Goal: Task Accomplishment & Management: Use online tool/utility

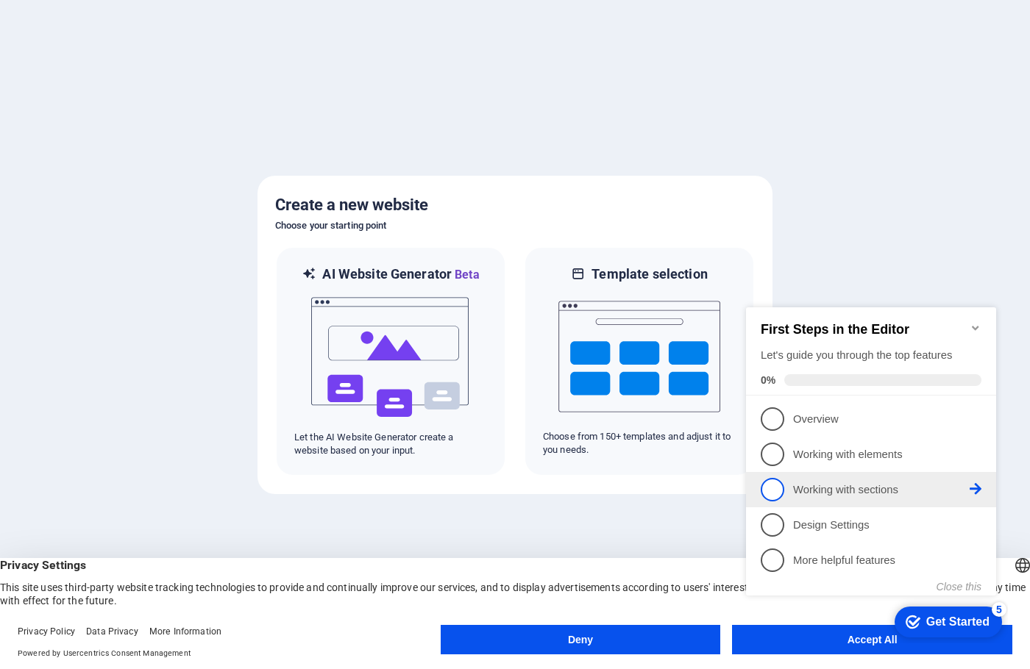
click at [811, 486] on p "Working with sections - incomplete" at bounding box center [881, 490] width 177 height 15
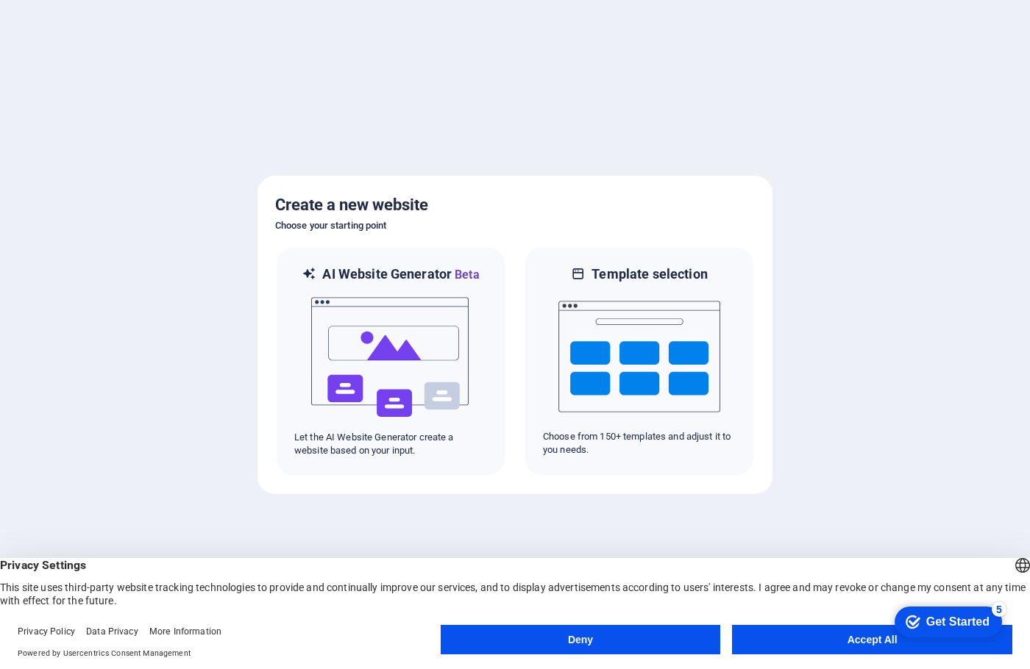
click at [796, 634] on button "Accept All" at bounding box center [872, 639] width 280 height 29
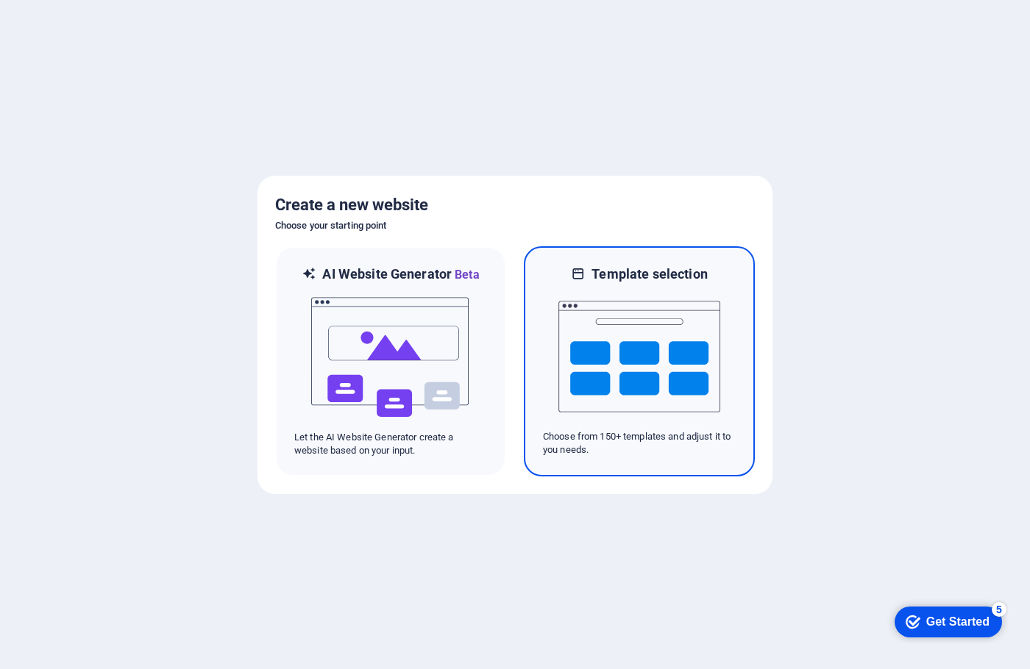
click at [618, 445] on p "Choose from 150+ templates and adjust it to you needs." at bounding box center [639, 443] width 193 height 26
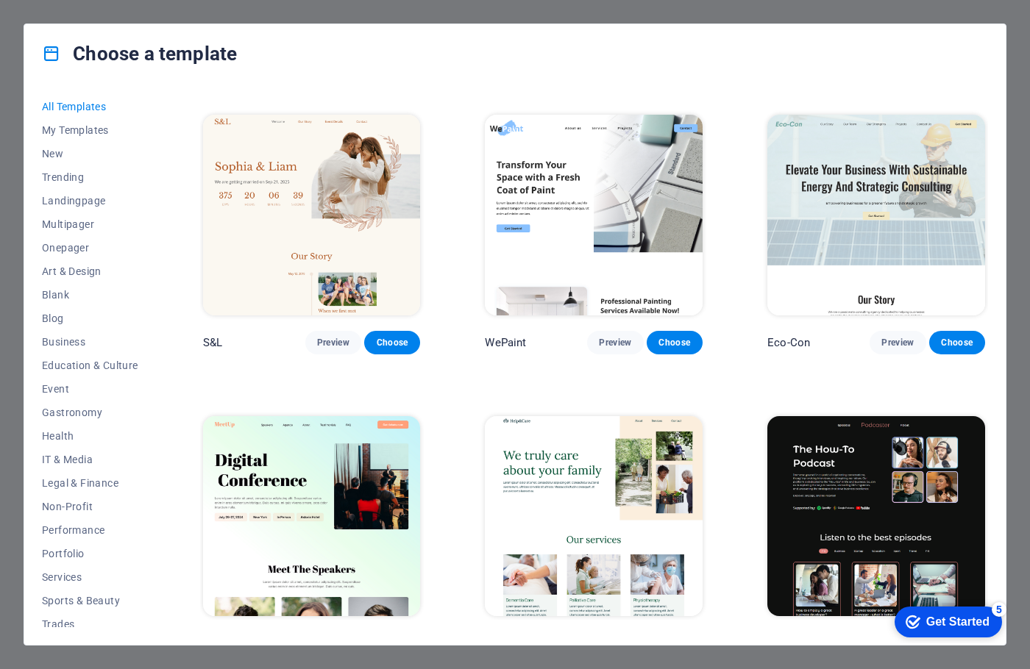
scroll to position [587, 0]
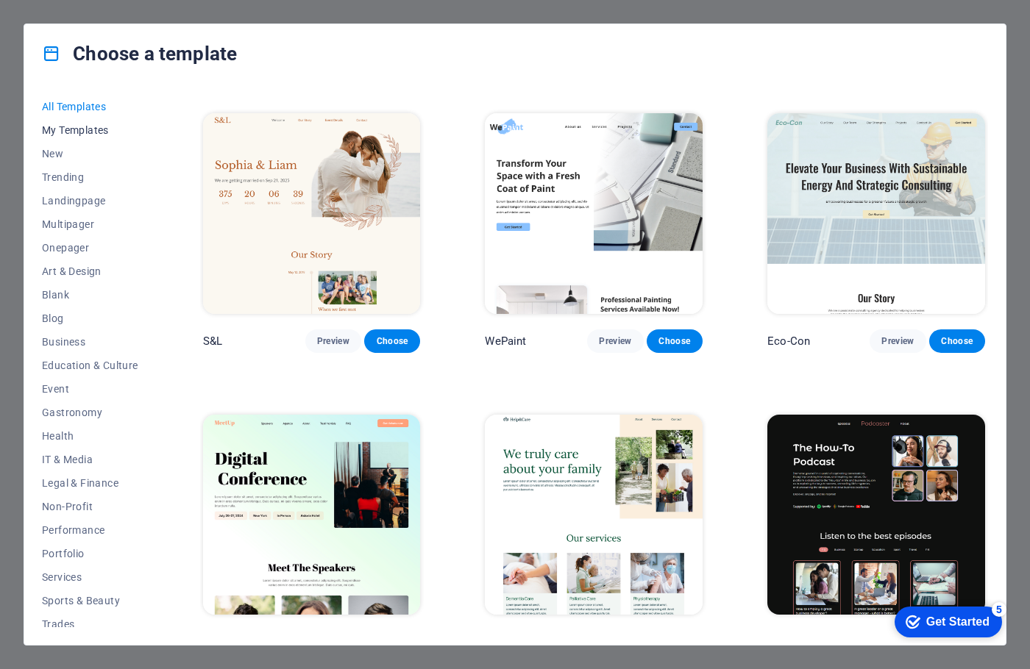
click at [73, 122] on button "My Templates" at bounding box center [90, 130] width 96 height 24
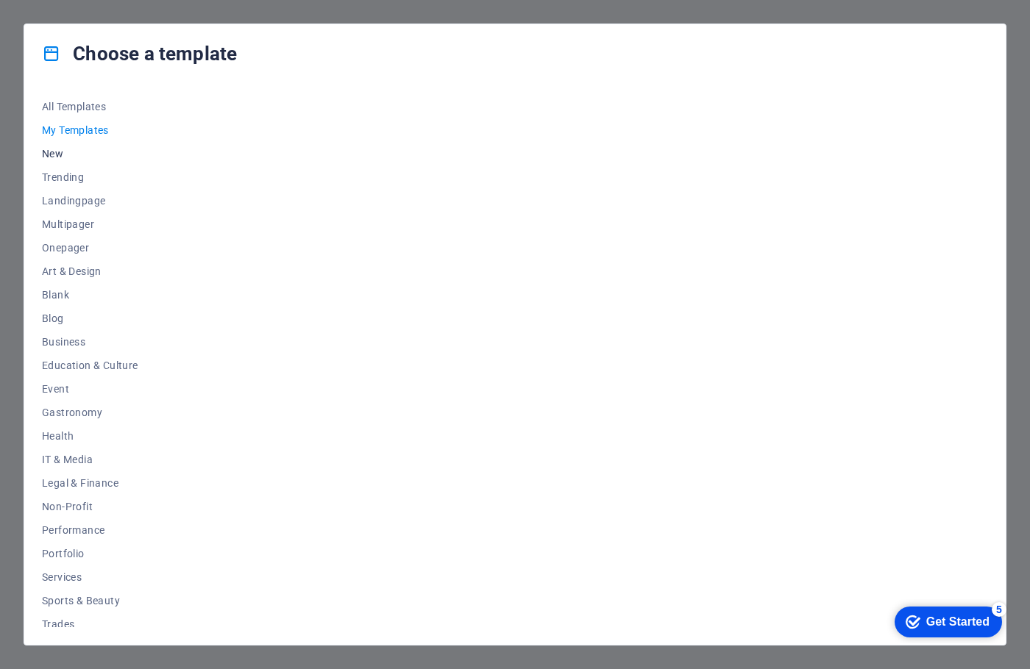
click at [56, 146] on button "New" at bounding box center [90, 154] width 96 height 24
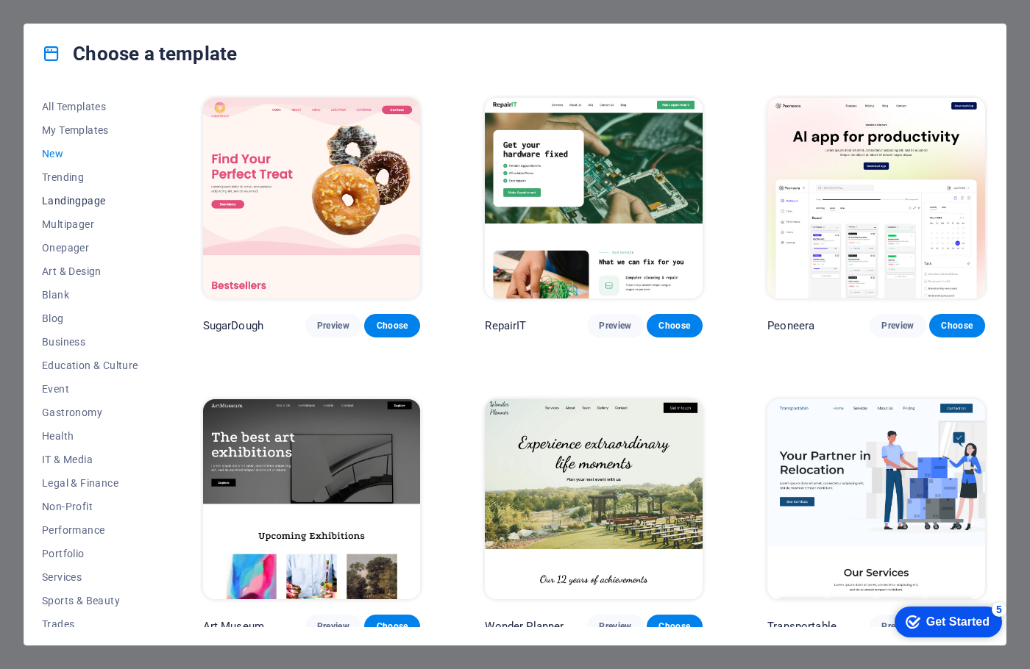
click at [67, 201] on span "Landingpage" at bounding box center [90, 201] width 96 height 12
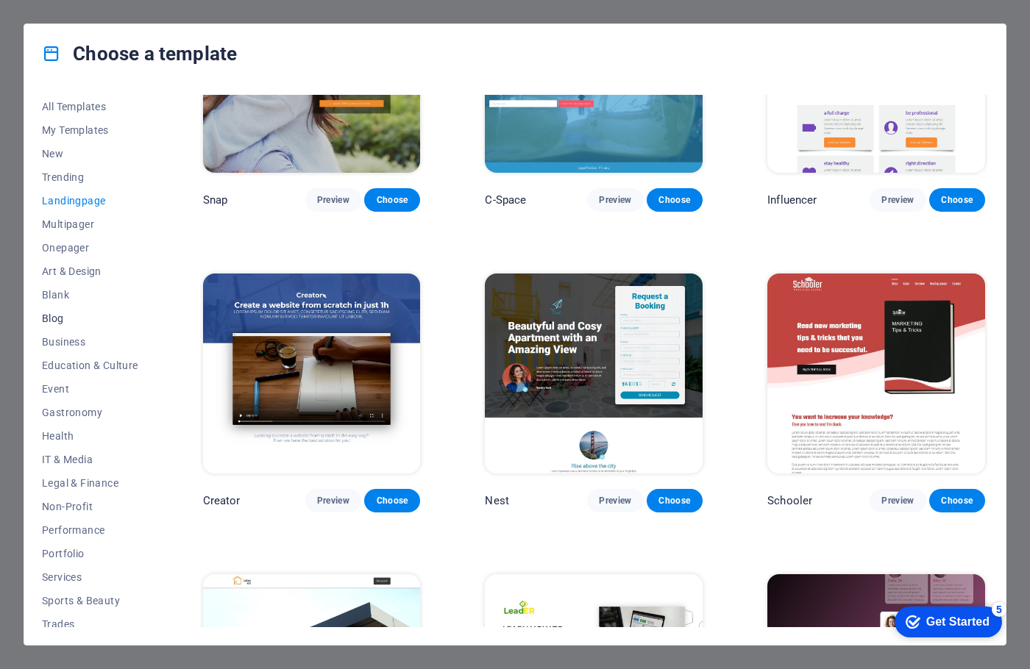
scroll to position [1330, 0]
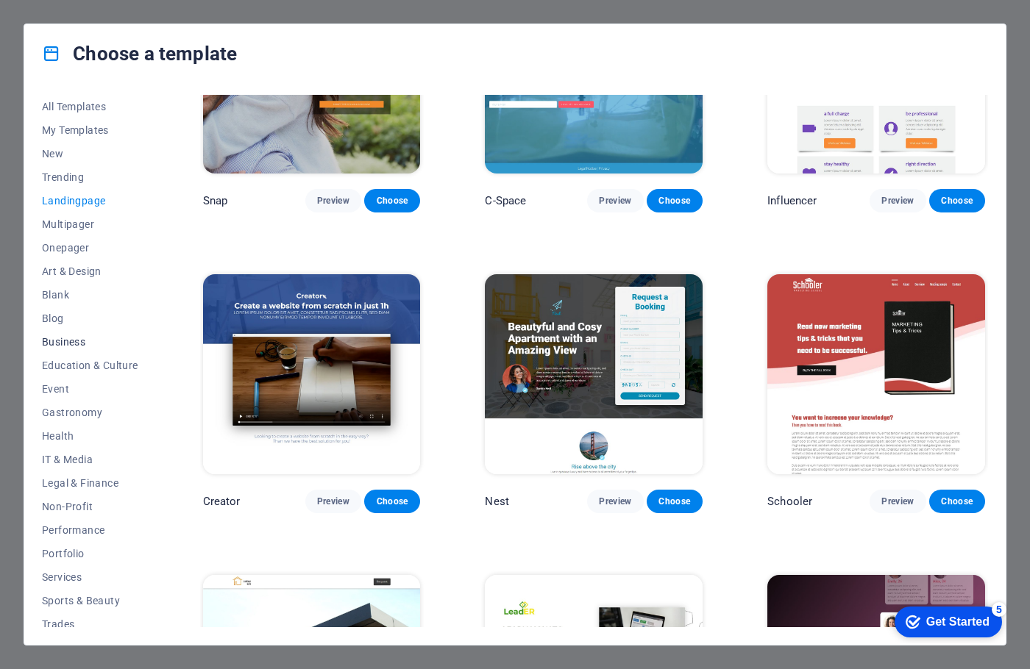
click at [51, 344] on span "Business" at bounding box center [90, 342] width 96 height 12
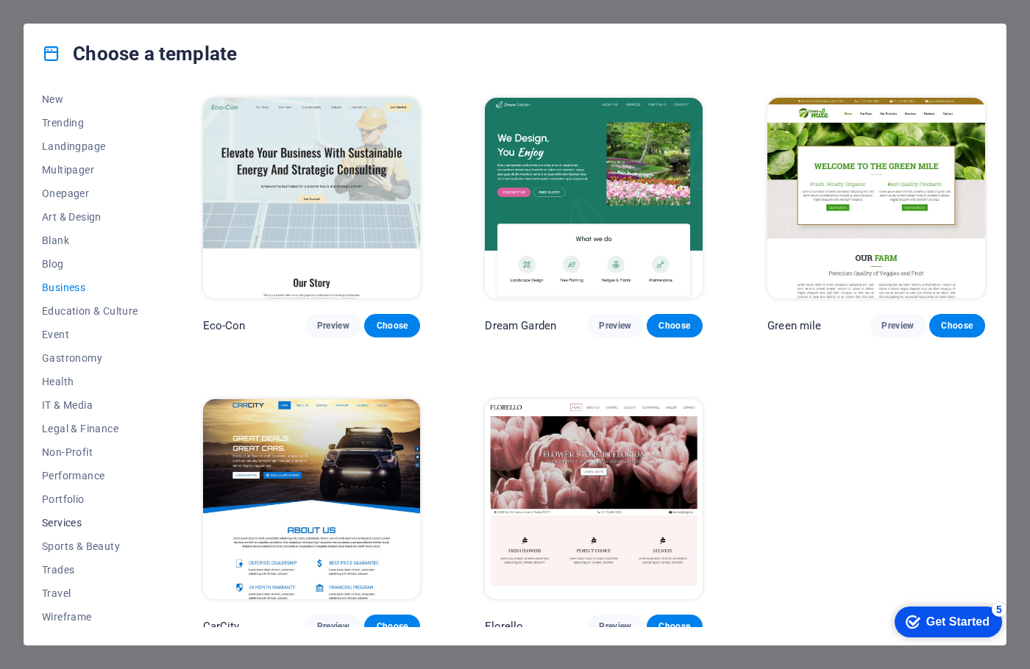
scroll to position [56, 0]
click at [90, 519] on span "Services" at bounding box center [90, 522] width 96 height 12
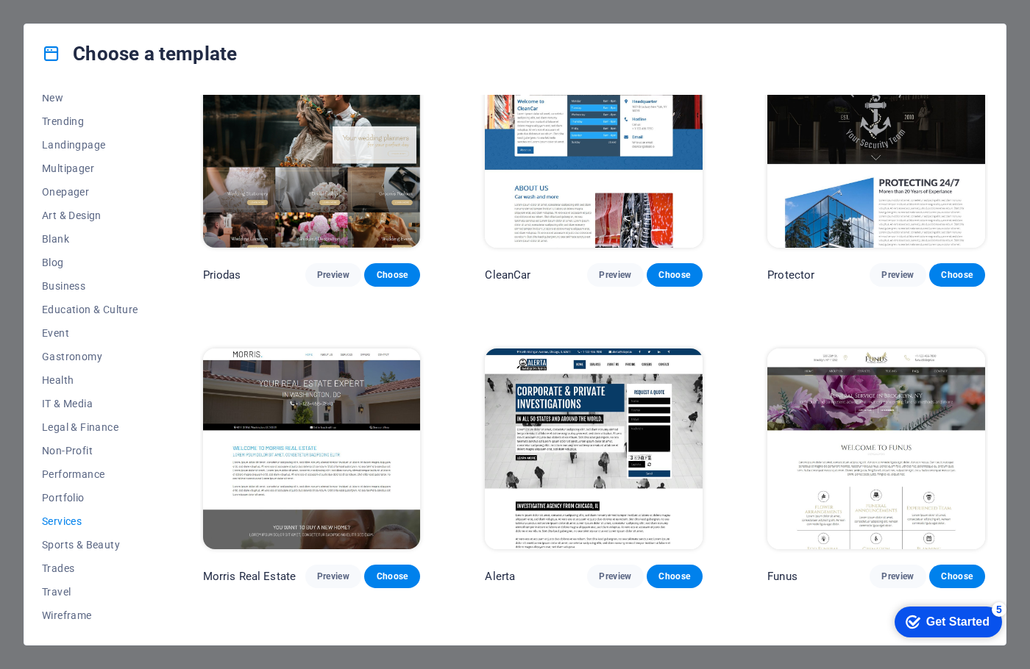
scroll to position [956, 0]
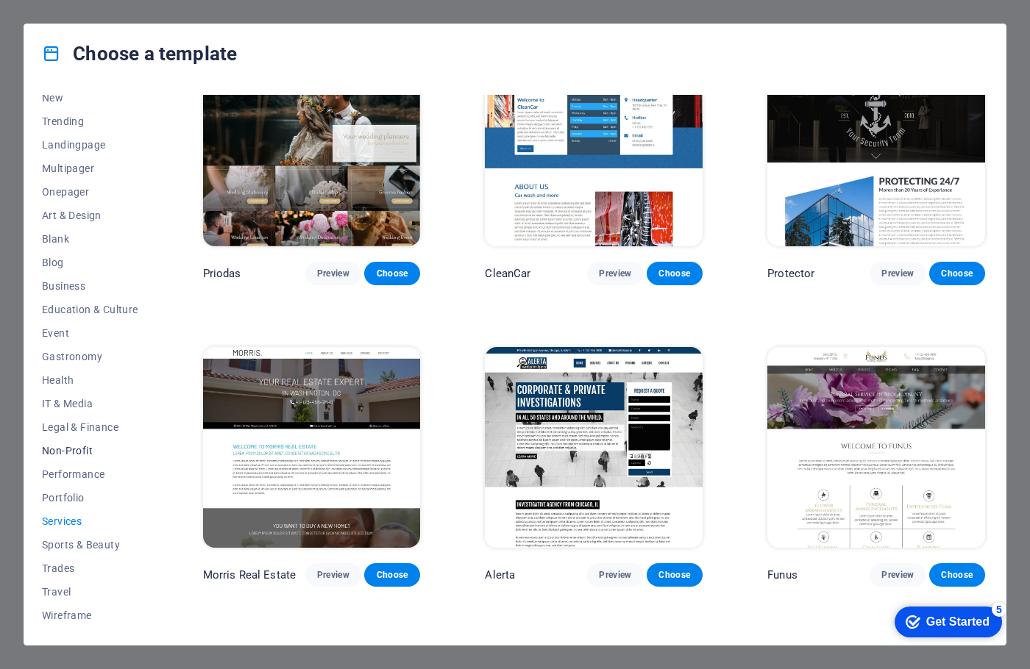
click at [96, 446] on span "Non-Profit" at bounding box center [90, 451] width 96 height 12
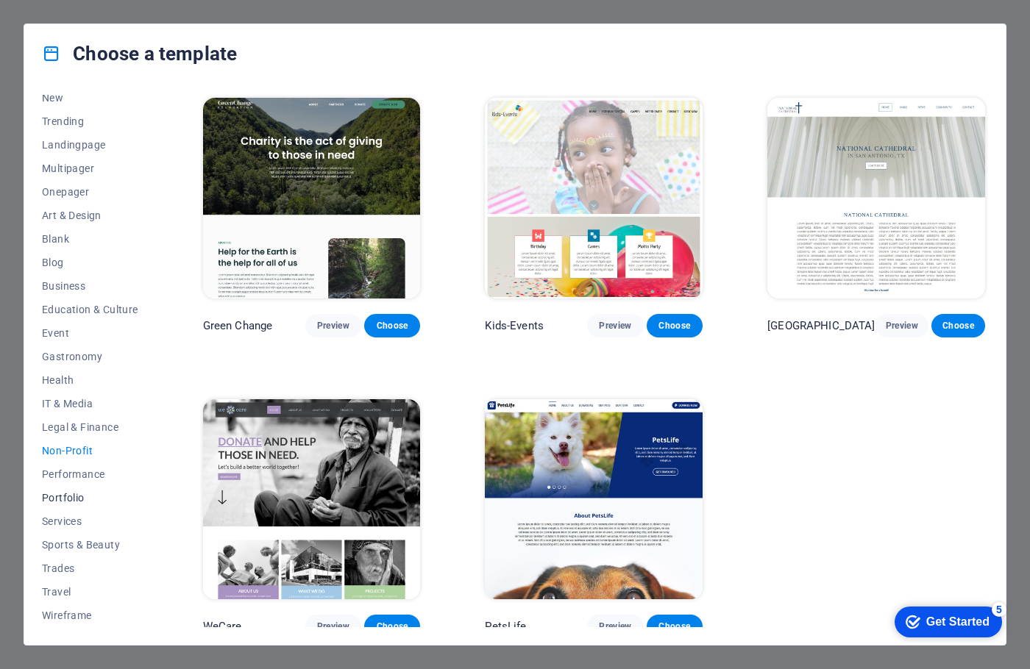
click at [86, 500] on span "Portfolio" at bounding box center [90, 498] width 96 height 12
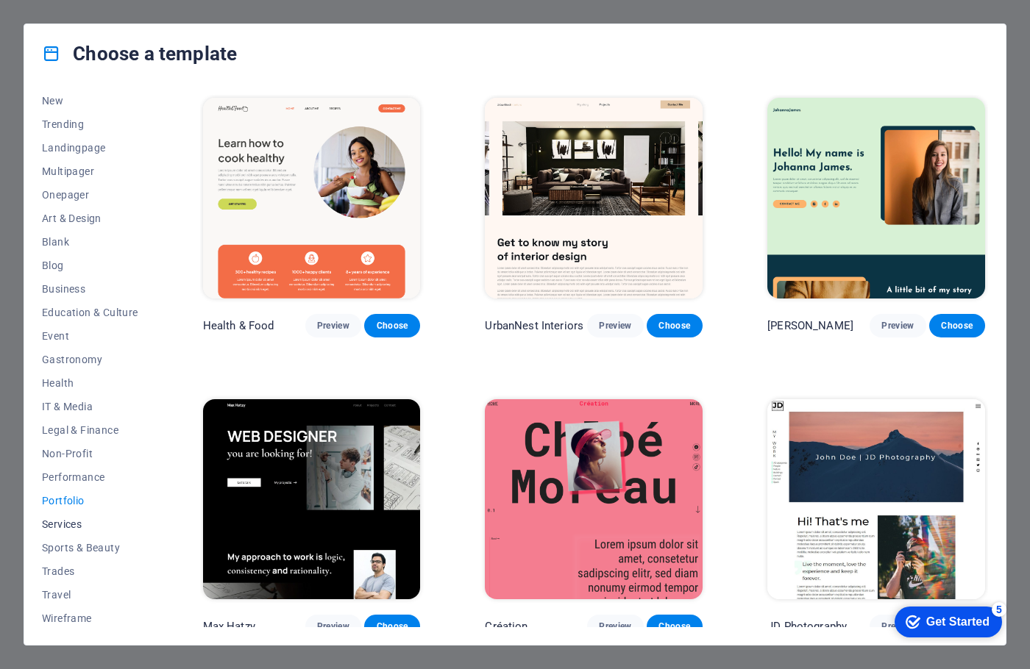
scroll to position [52, 0]
click at [54, 523] on span "Services" at bounding box center [90, 525] width 96 height 12
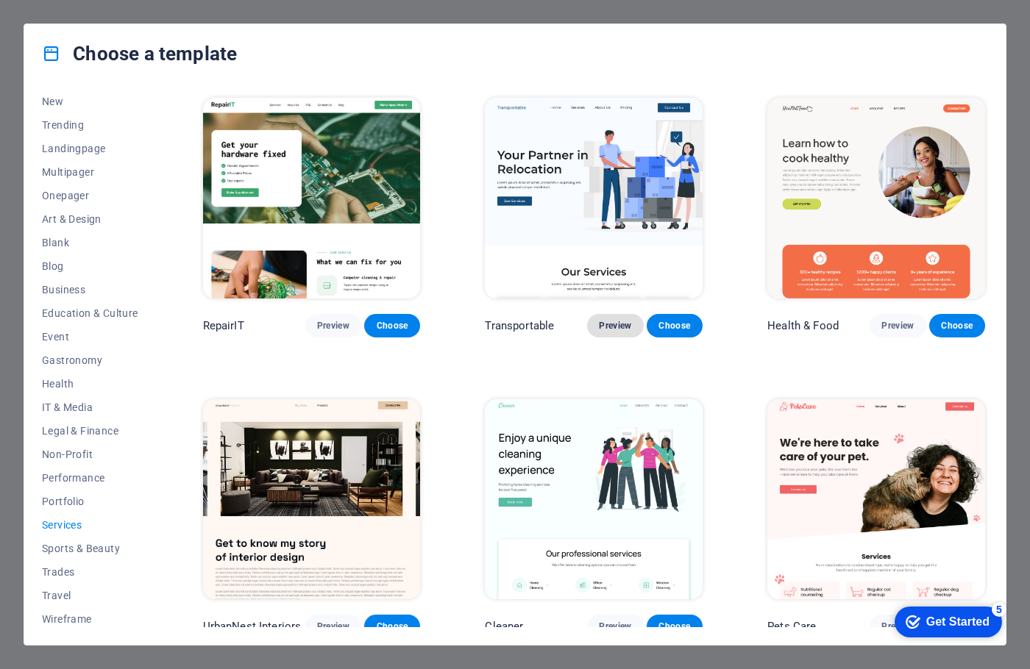
click at [611, 320] on span "Preview" at bounding box center [615, 326] width 32 height 12
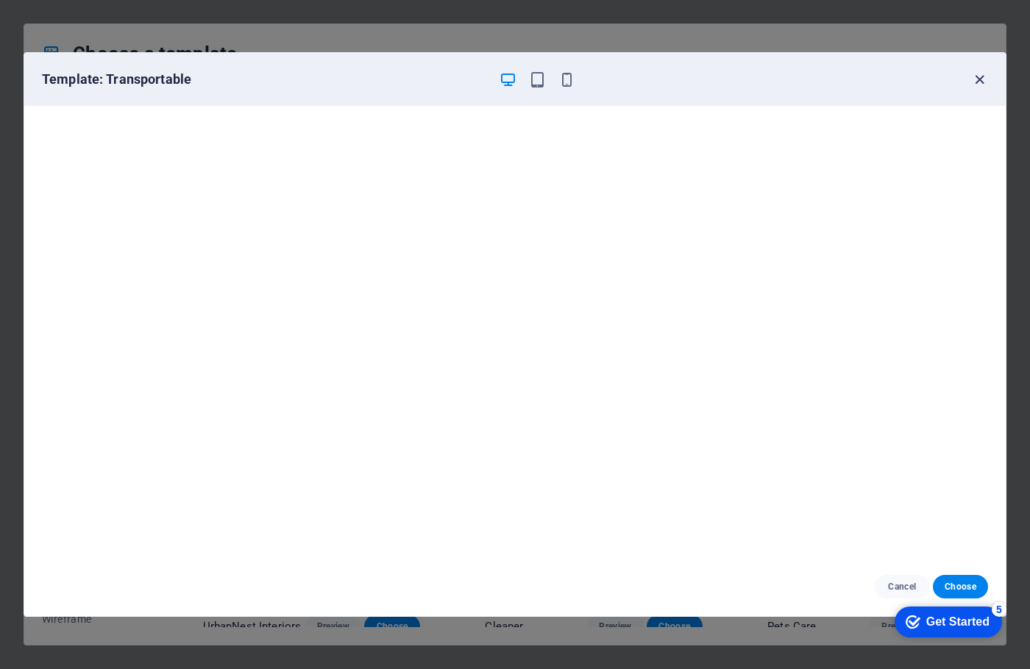
click at [979, 76] on icon "button" at bounding box center [979, 79] width 17 height 17
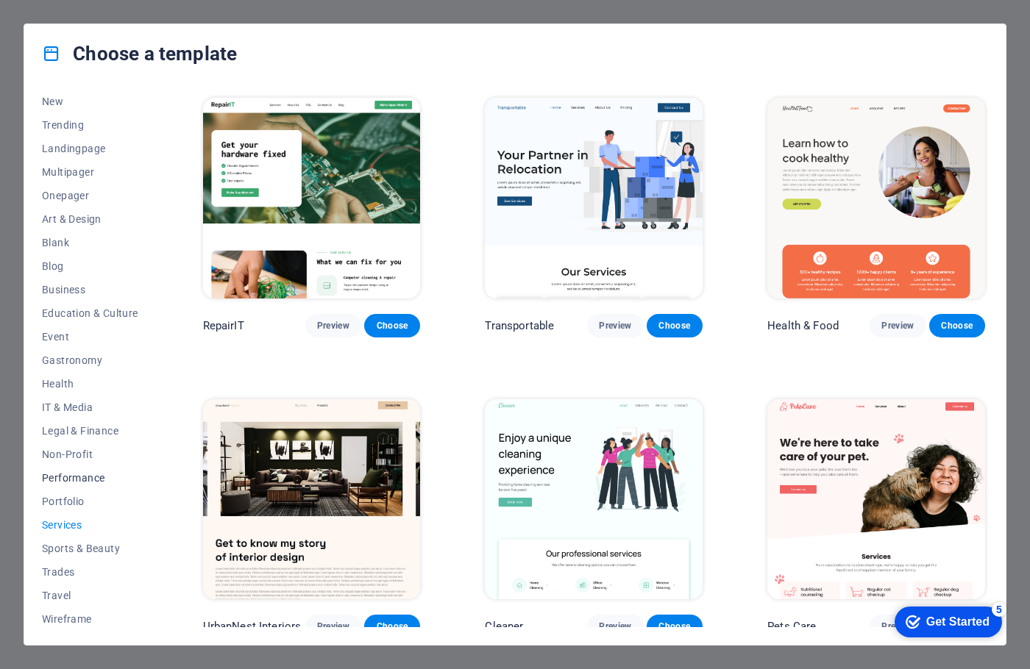
click at [68, 474] on span "Performance" at bounding box center [90, 478] width 96 height 12
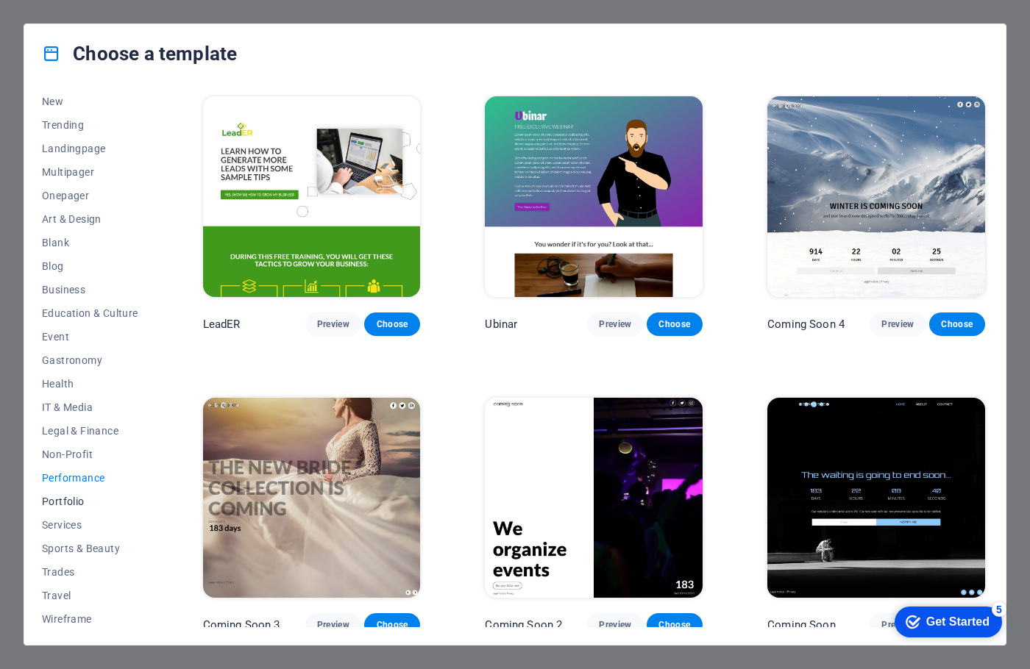
scroll to position [53, 0]
click at [90, 554] on button "Sports & Beauty" at bounding box center [90, 548] width 96 height 24
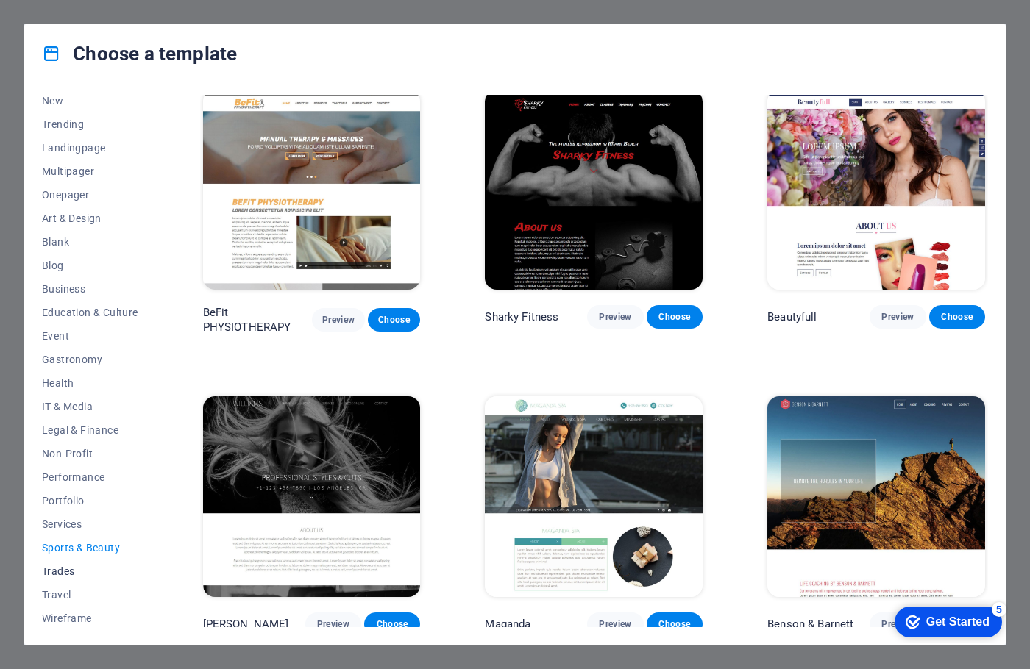
scroll to position [56, 0]
click at [77, 614] on span "Wireframe" at bounding box center [90, 616] width 96 height 12
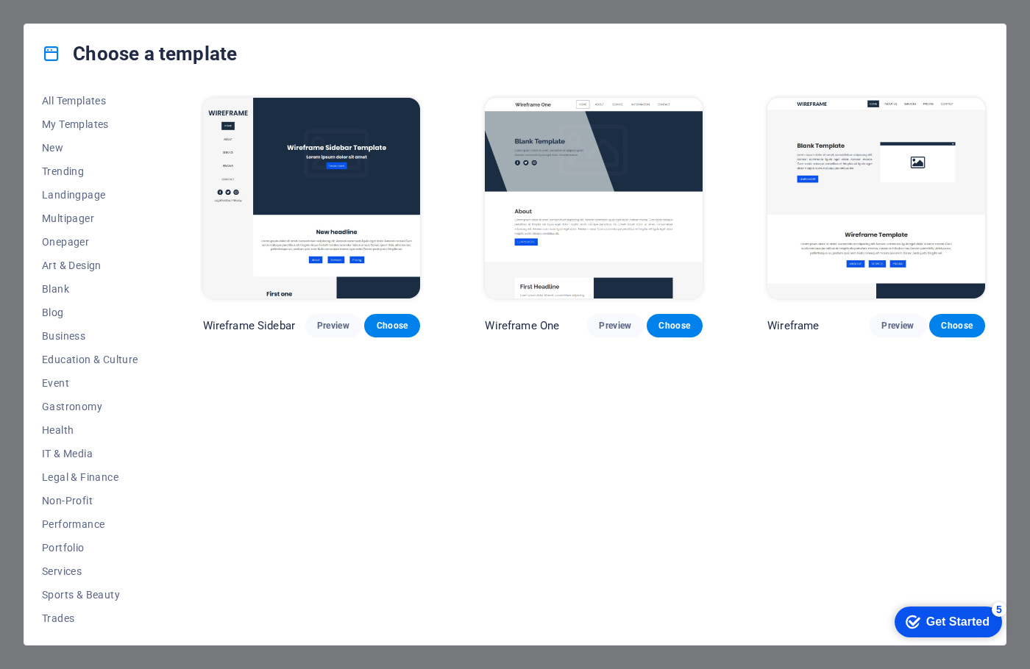
scroll to position [0, 0]
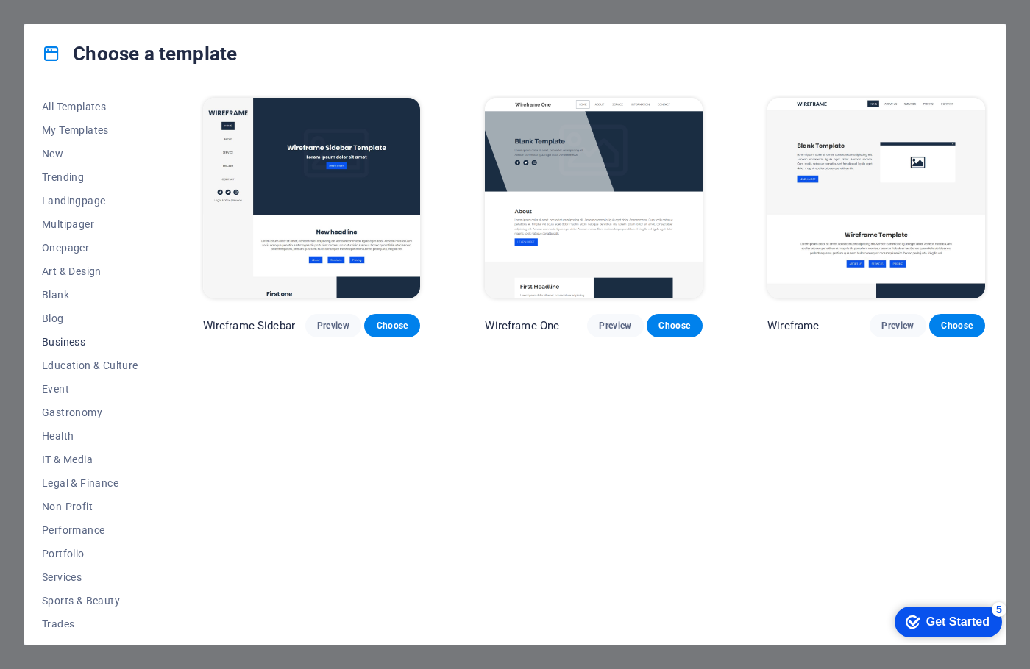
click at [65, 339] on span "Business" at bounding box center [90, 342] width 96 height 12
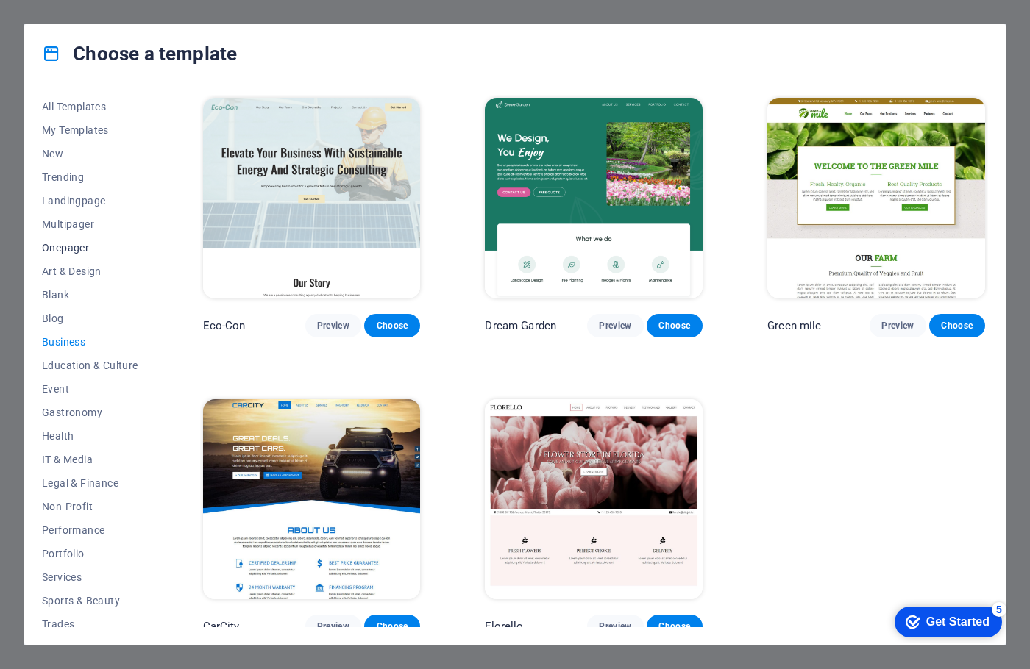
click at [77, 249] on span "Onepager" at bounding box center [90, 248] width 96 height 12
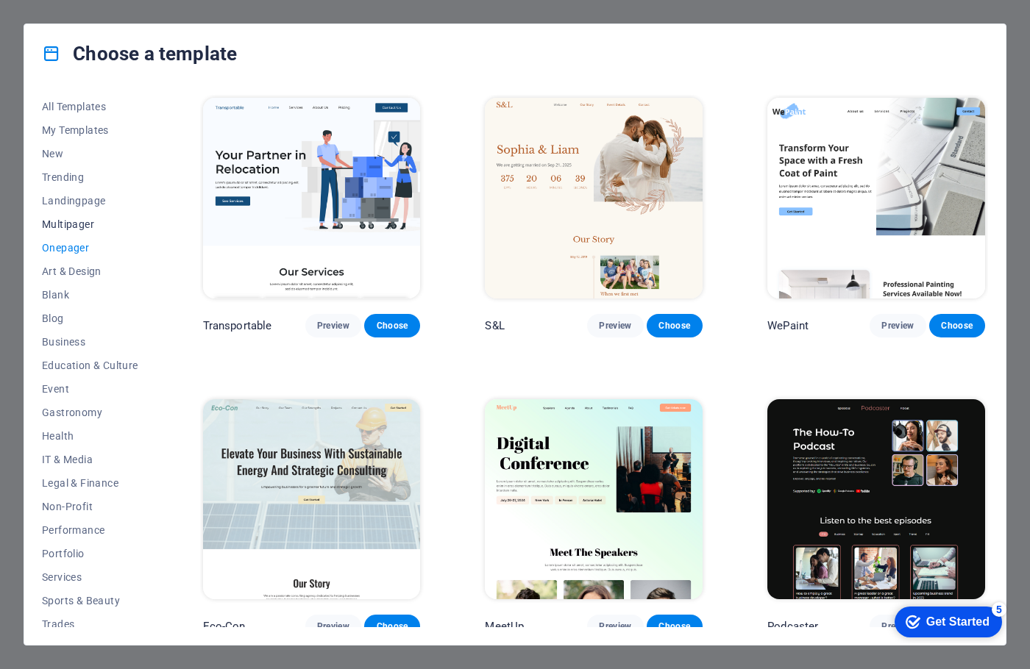
click at [76, 227] on span "Multipager" at bounding box center [90, 224] width 96 height 12
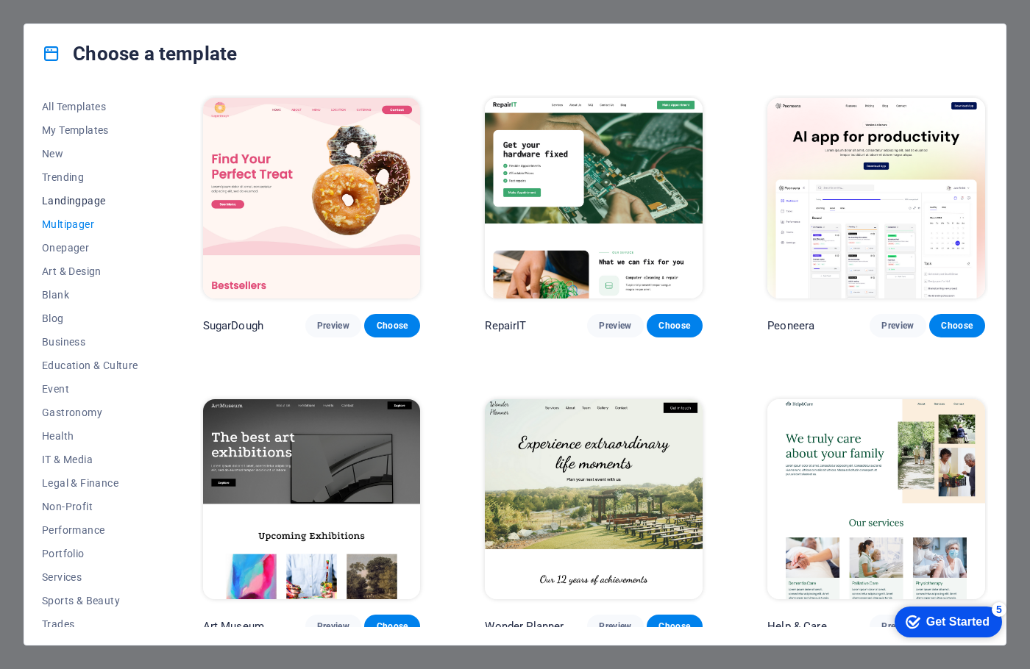
click at [73, 200] on span "Landingpage" at bounding box center [90, 201] width 96 height 12
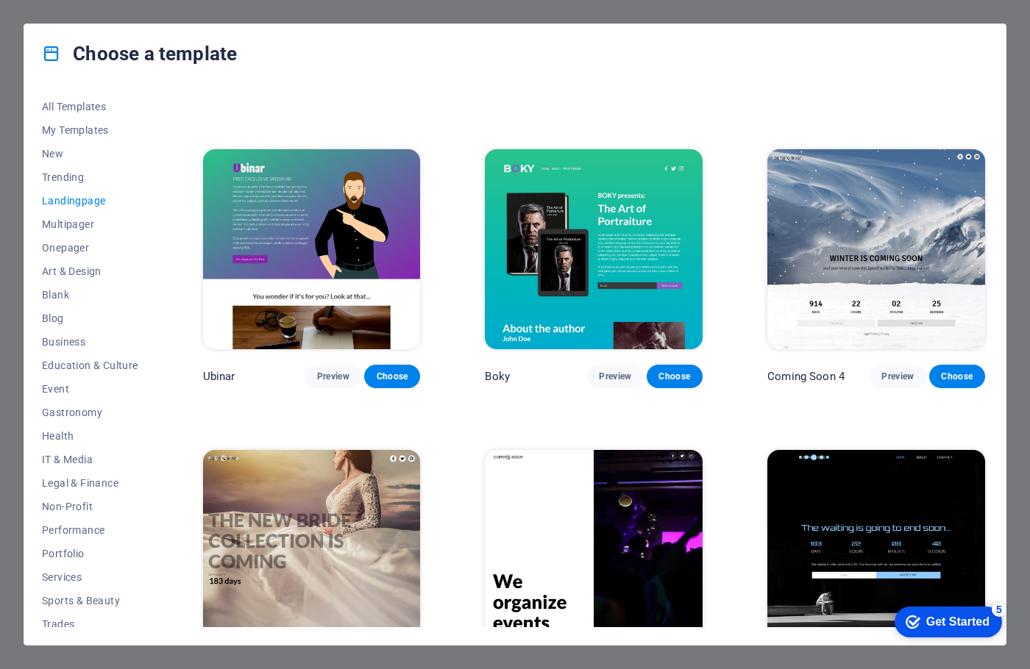
scroll to position [2105, 0]
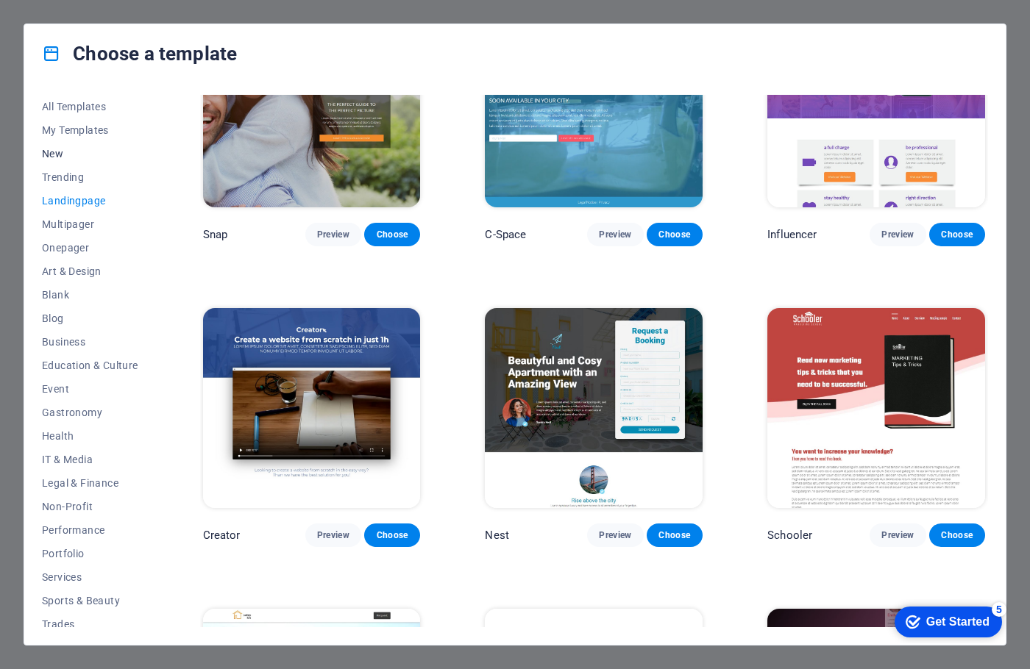
click at [56, 148] on span "New" at bounding box center [90, 154] width 96 height 12
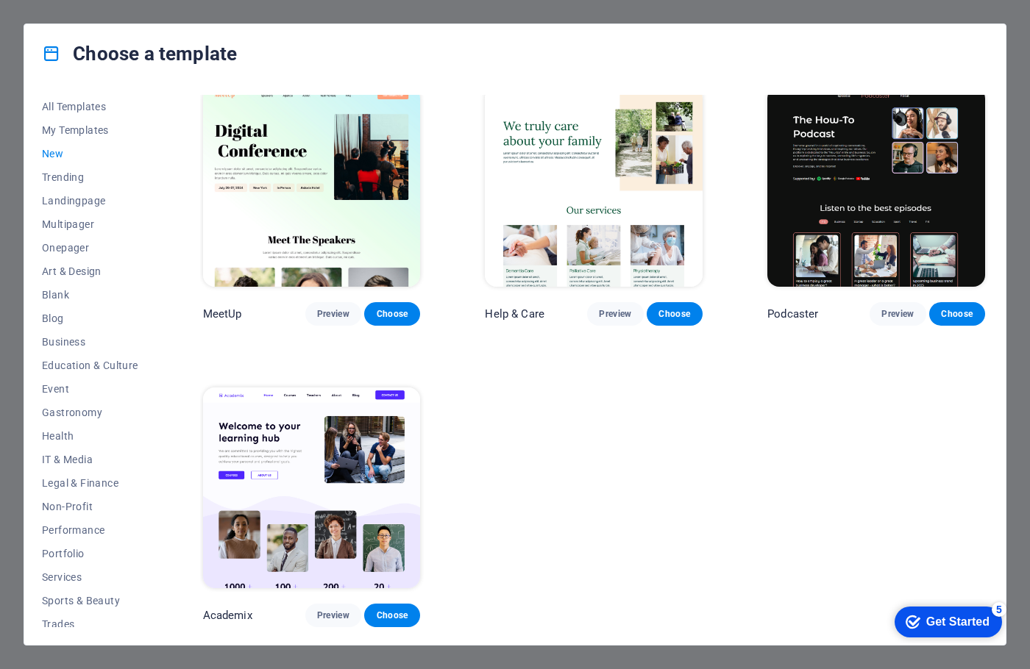
scroll to position [906, 0]
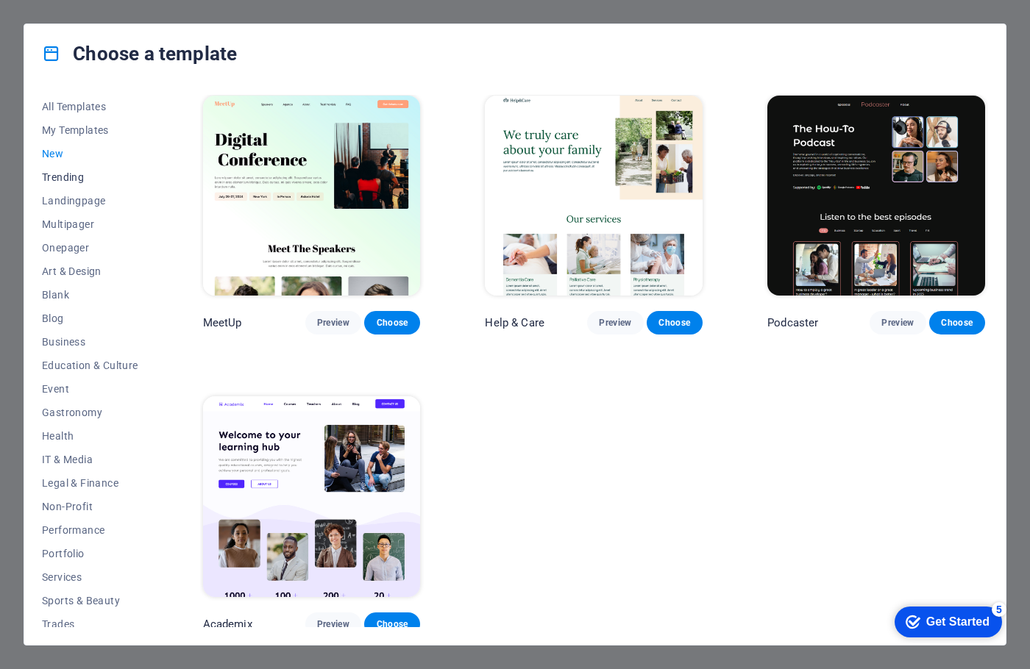
click at [62, 173] on span "Trending" at bounding box center [90, 177] width 96 height 12
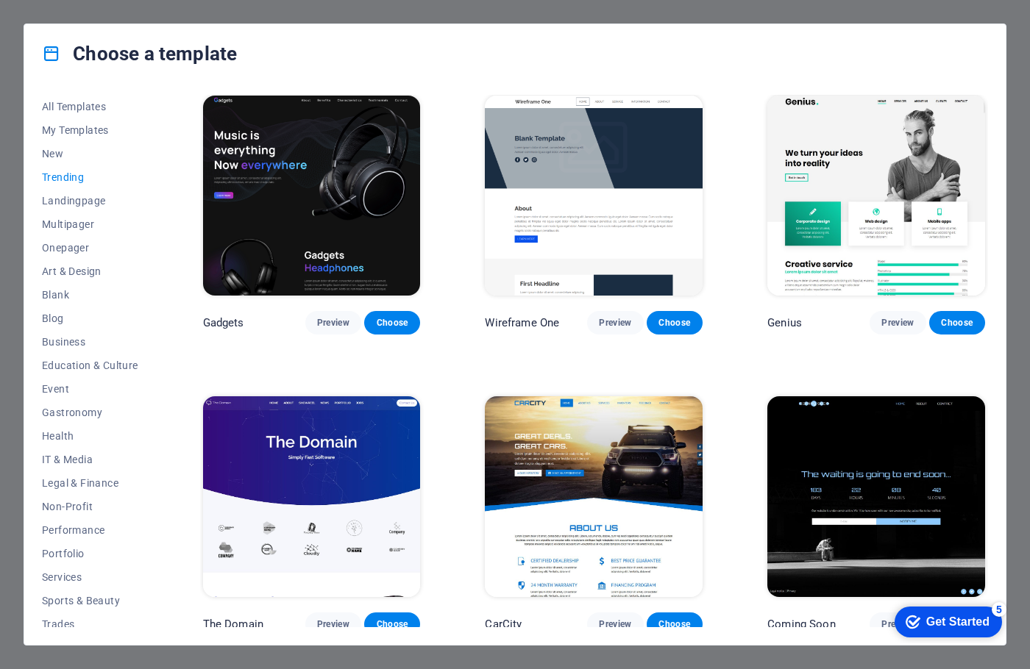
scroll to position [1206, 0]
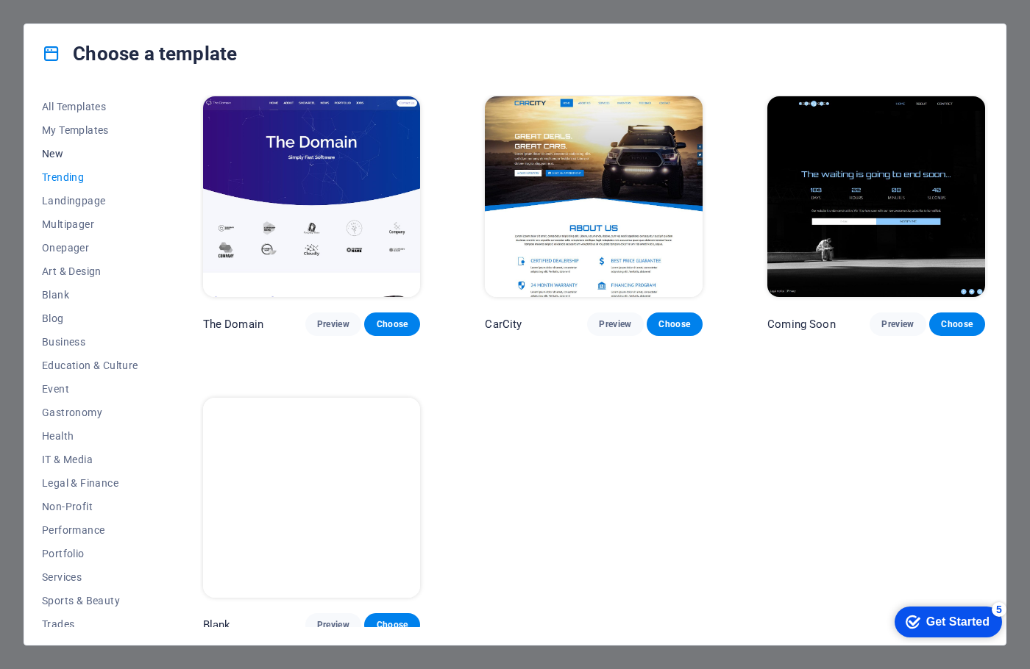
click at [63, 156] on span "New" at bounding box center [90, 154] width 96 height 12
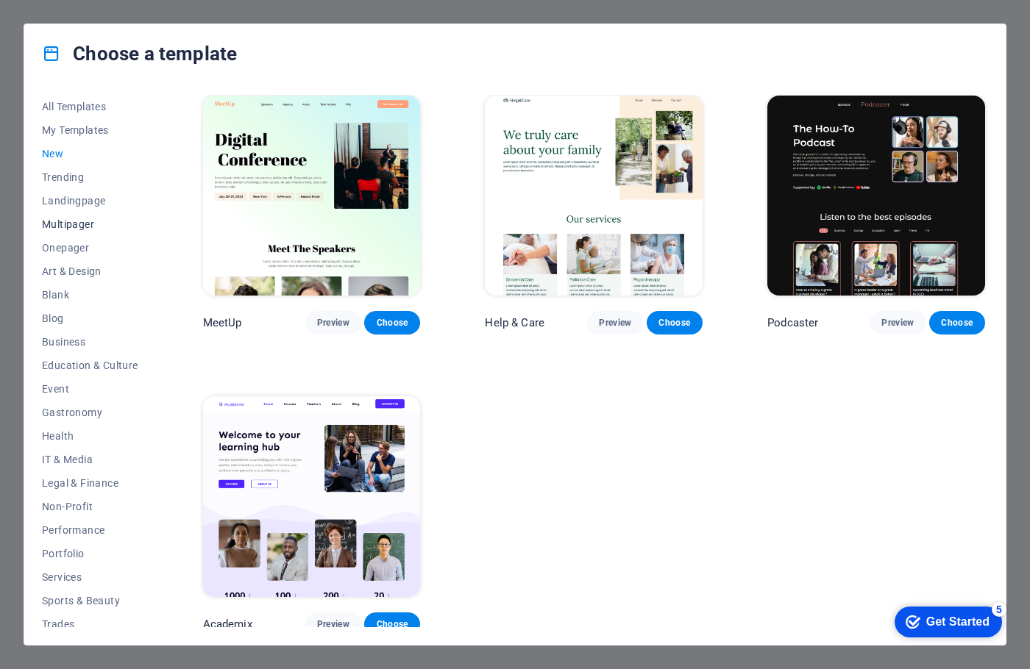
click at [70, 221] on span "Multipager" at bounding box center [90, 224] width 96 height 12
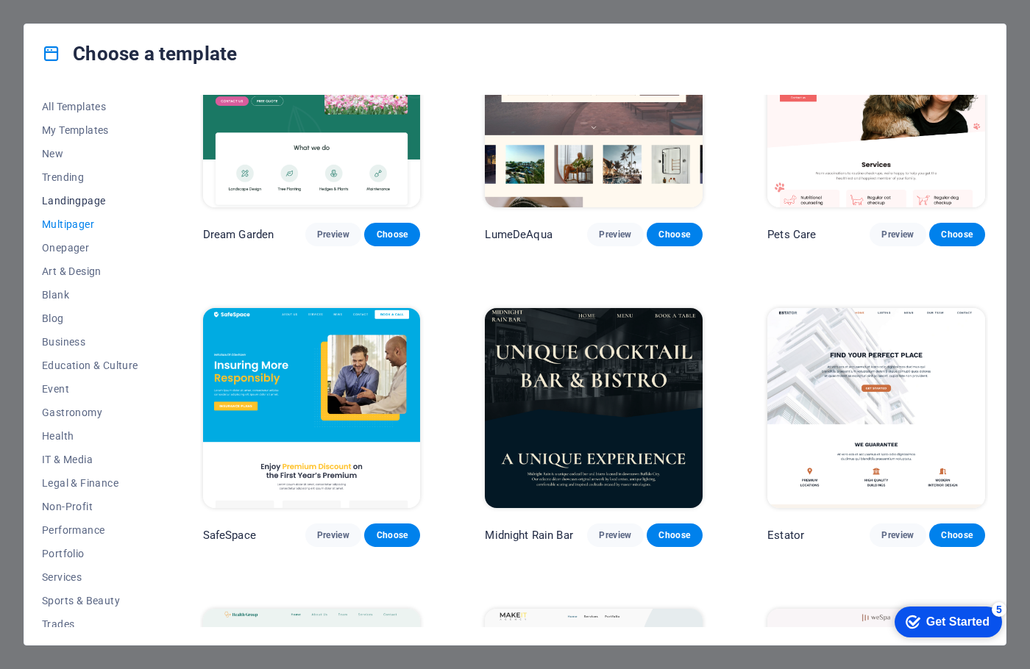
click at [67, 197] on span "Landingpage" at bounding box center [90, 201] width 96 height 12
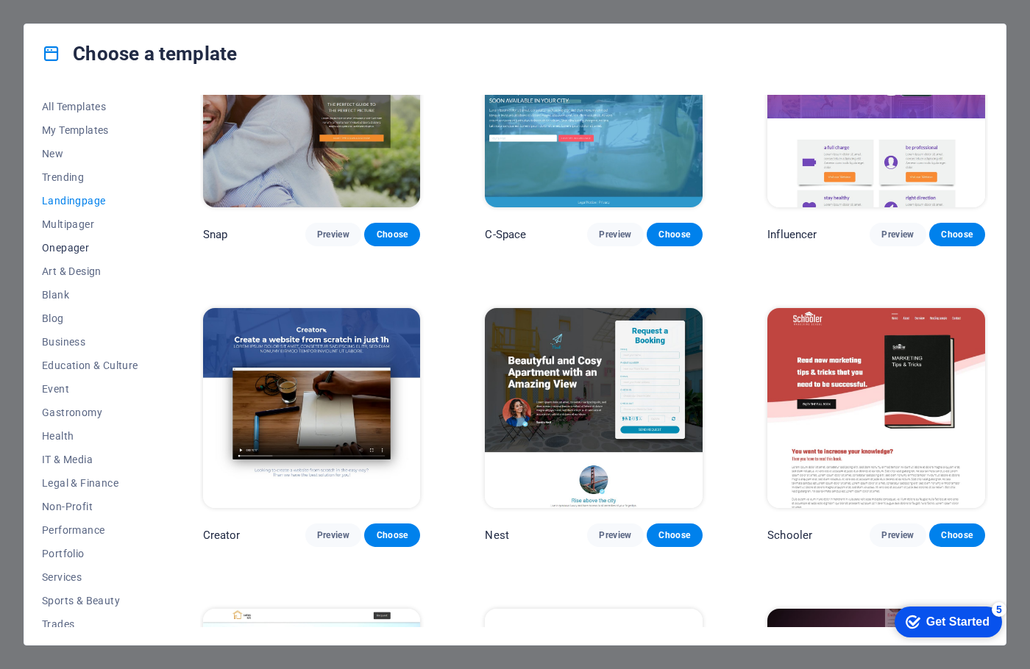
click at [69, 246] on span "Onepager" at bounding box center [90, 248] width 96 height 12
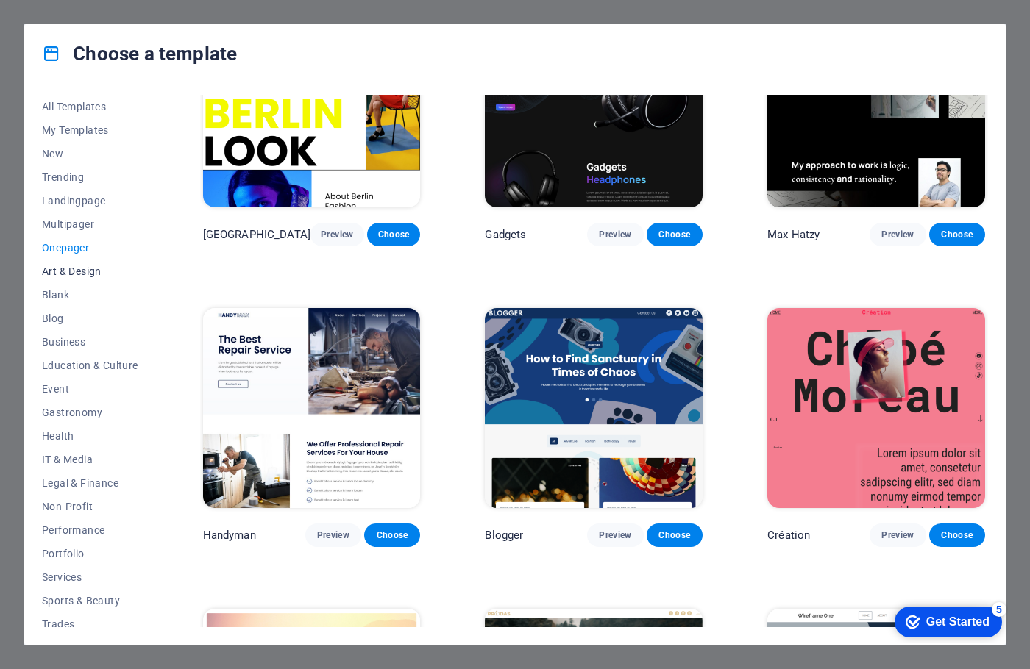
click at [85, 272] on span "Art & Design" at bounding box center [90, 272] width 96 height 12
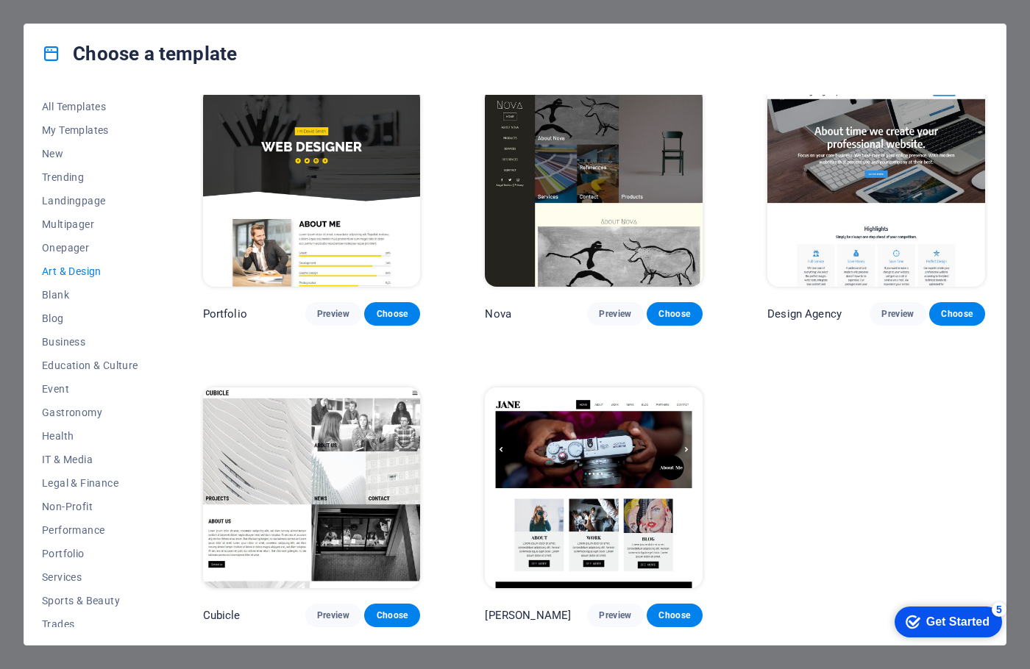
scroll to position [906, 0]
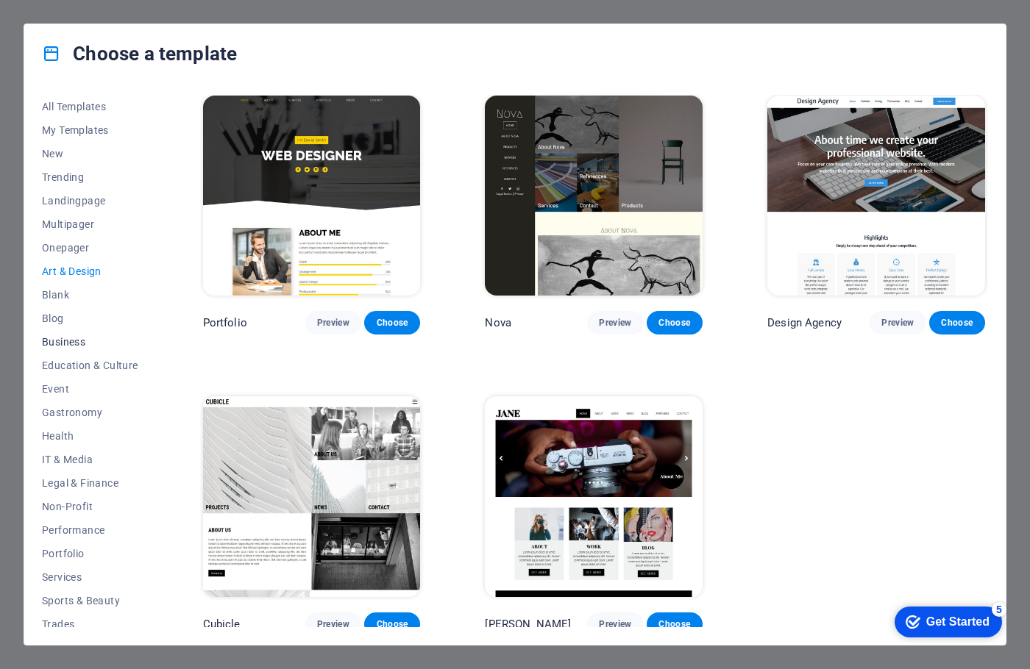
click at [62, 346] on span "Business" at bounding box center [90, 342] width 96 height 12
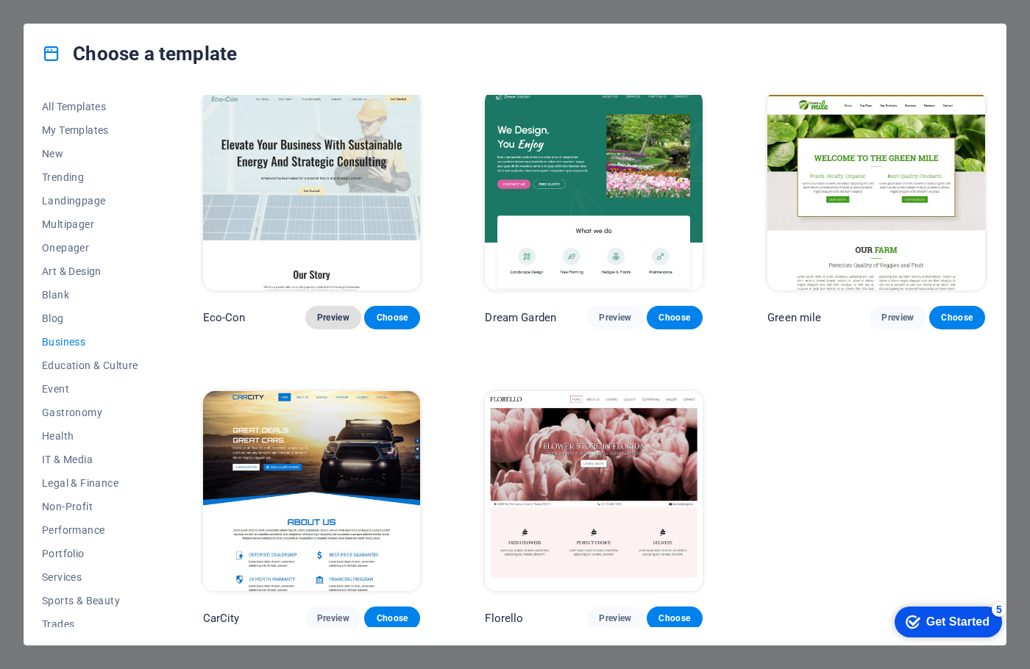
click at [336, 312] on span "Preview" at bounding box center [333, 318] width 32 height 12
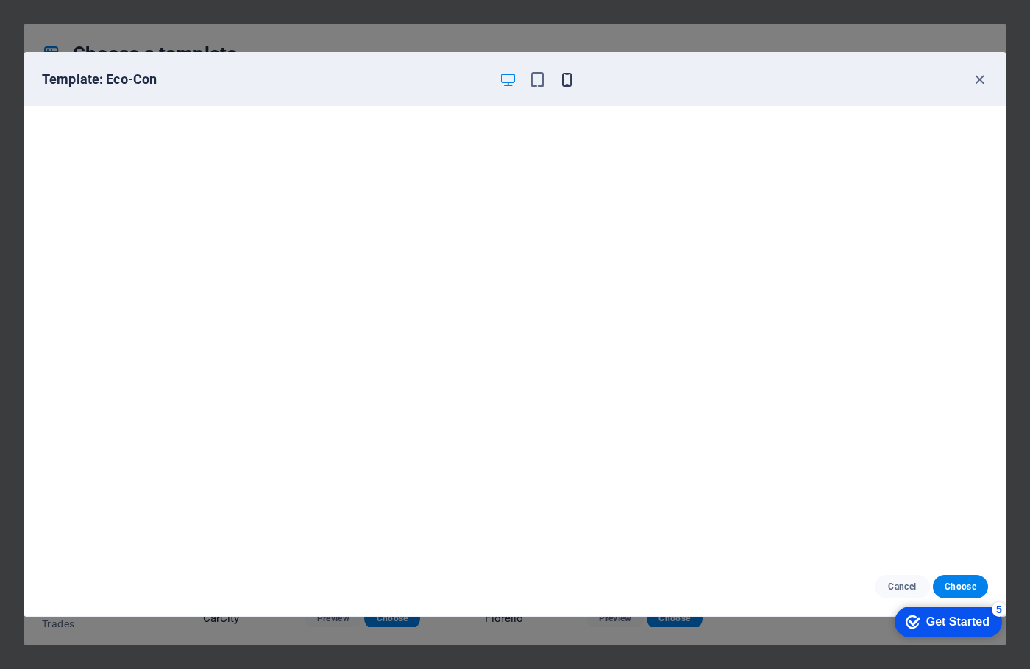
click at [563, 81] on icon "button" at bounding box center [566, 79] width 17 height 17
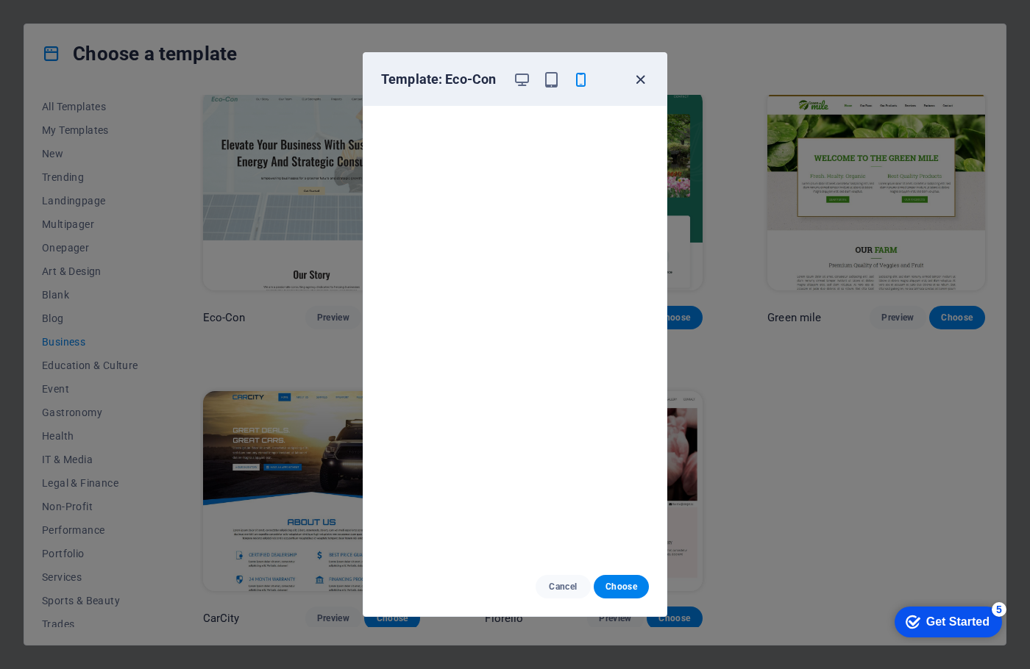
click at [643, 80] on icon "button" at bounding box center [640, 79] width 17 height 17
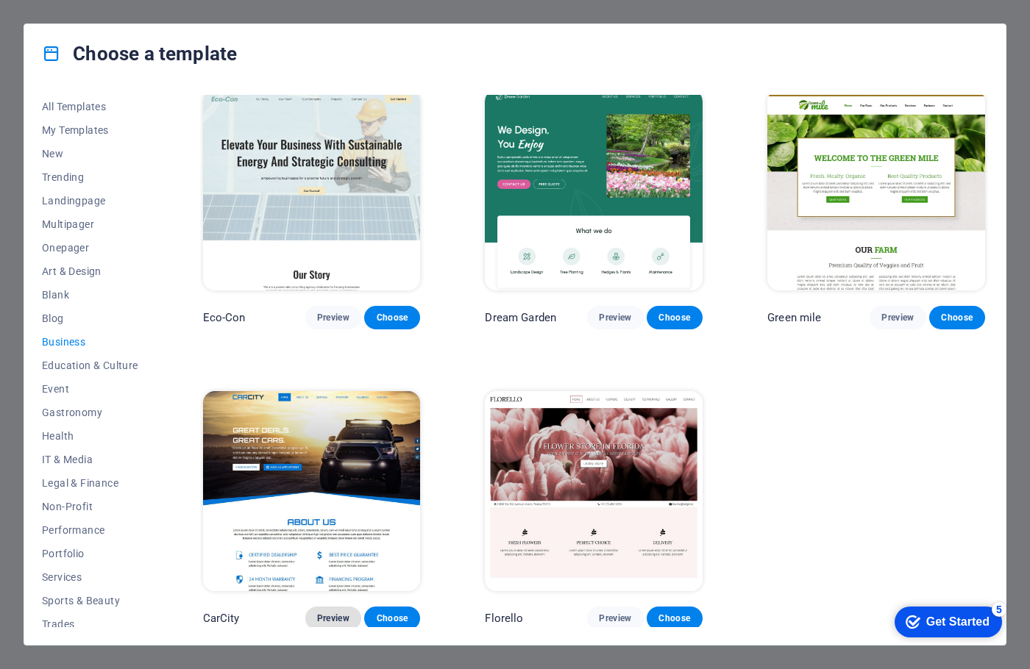
click at [335, 615] on span "Preview" at bounding box center [333, 619] width 32 height 12
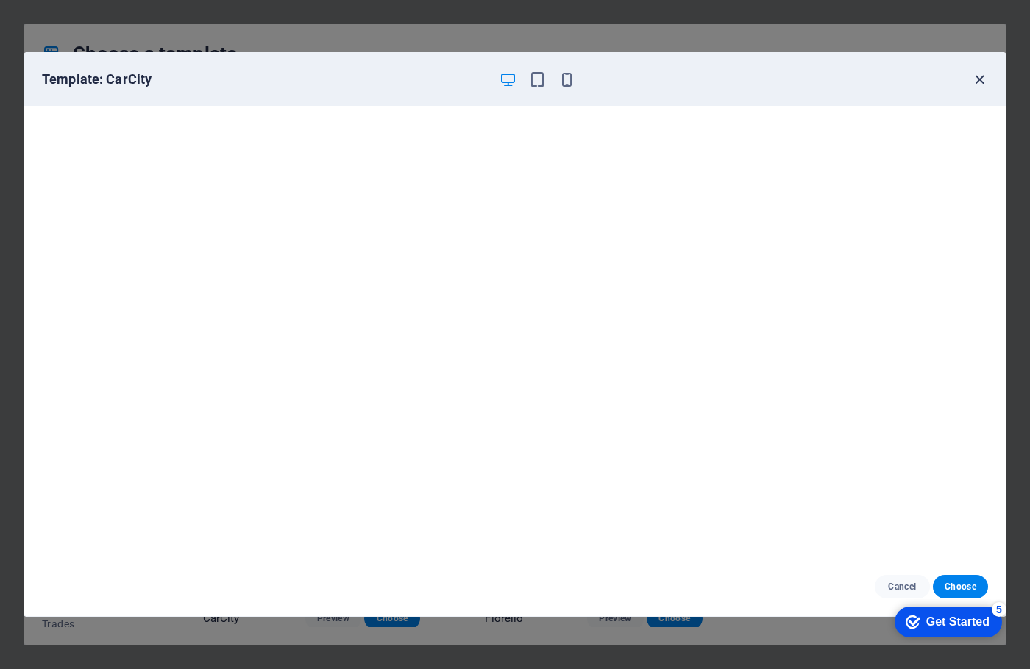
click at [972, 83] on icon "button" at bounding box center [979, 79] width 17 height 17
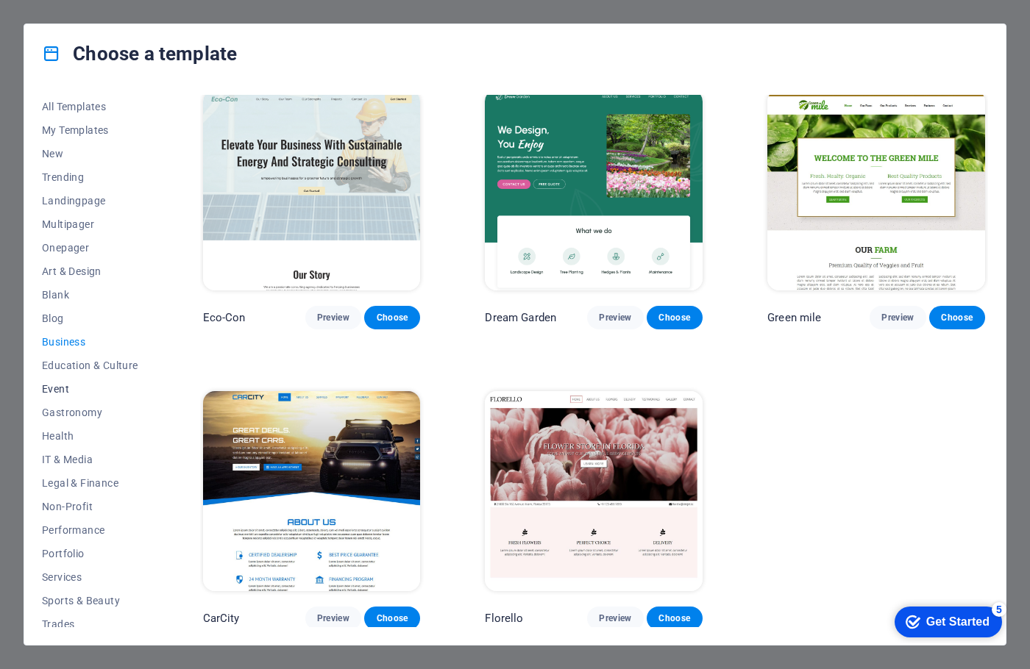
click at [57, 391] on span "Event" at bounding box center [90, 389] width 96 height 12
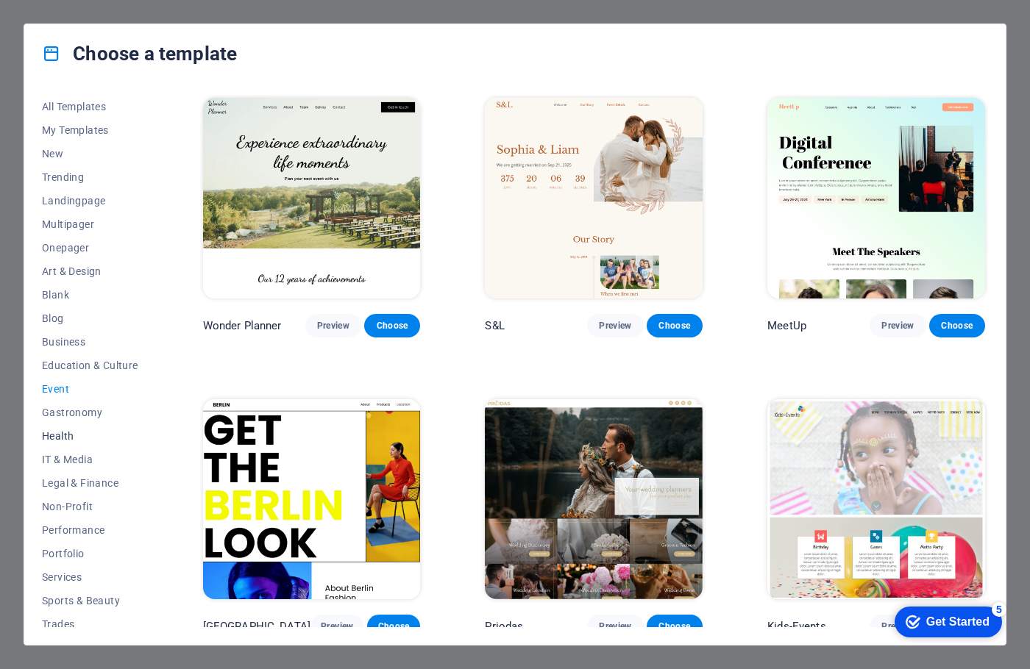
click at [63, 441] on span "Health" at bounding box center [90, 436] width 96 height 12
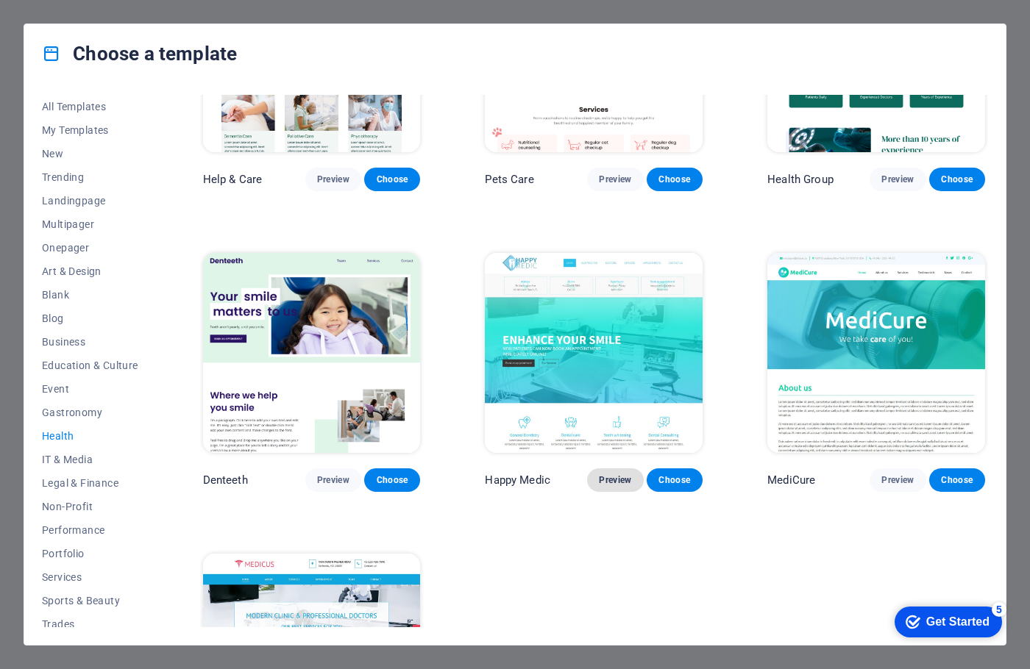
scroll to position [147, 0]
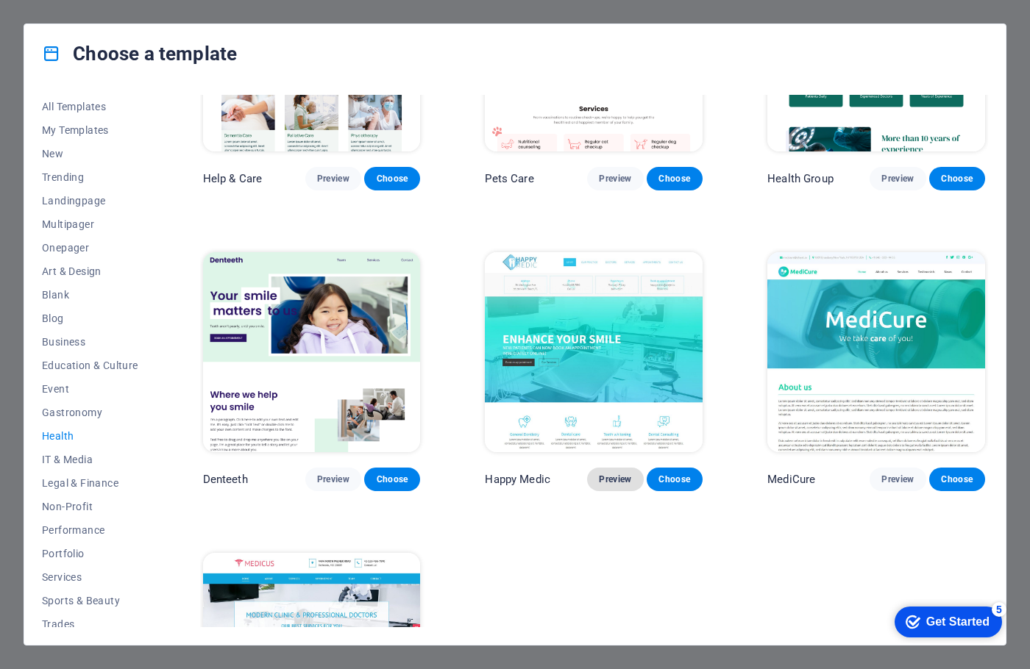
click at [611, 479] on span "Preview" at bounding box center [615, 480] width 32 height 12
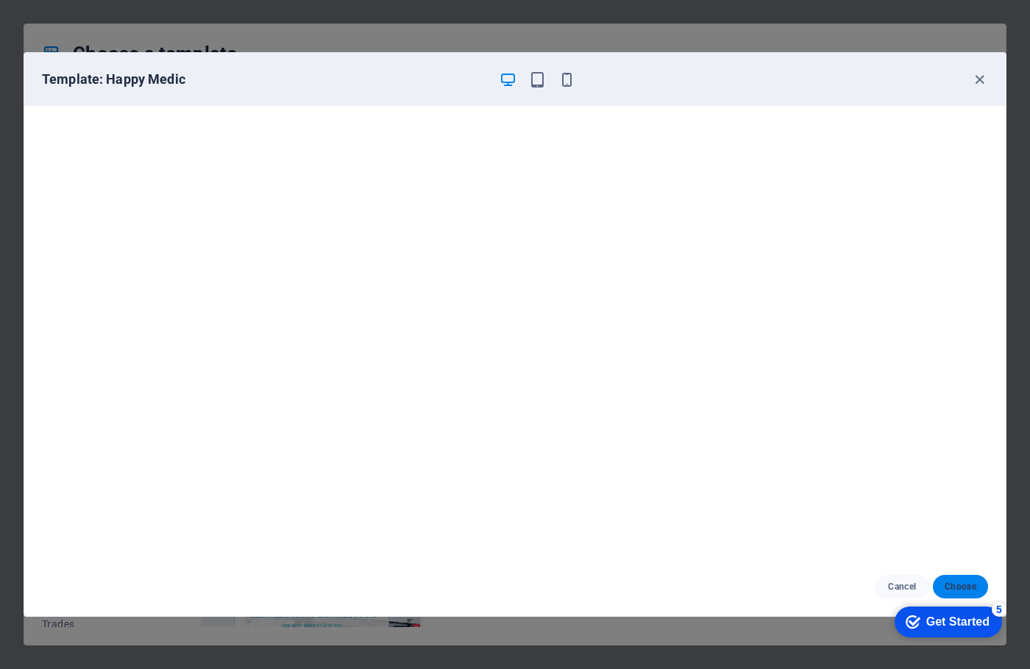
click at [950, 584] on span "Choose" at bounding box center [961, 587] width 32 height 12
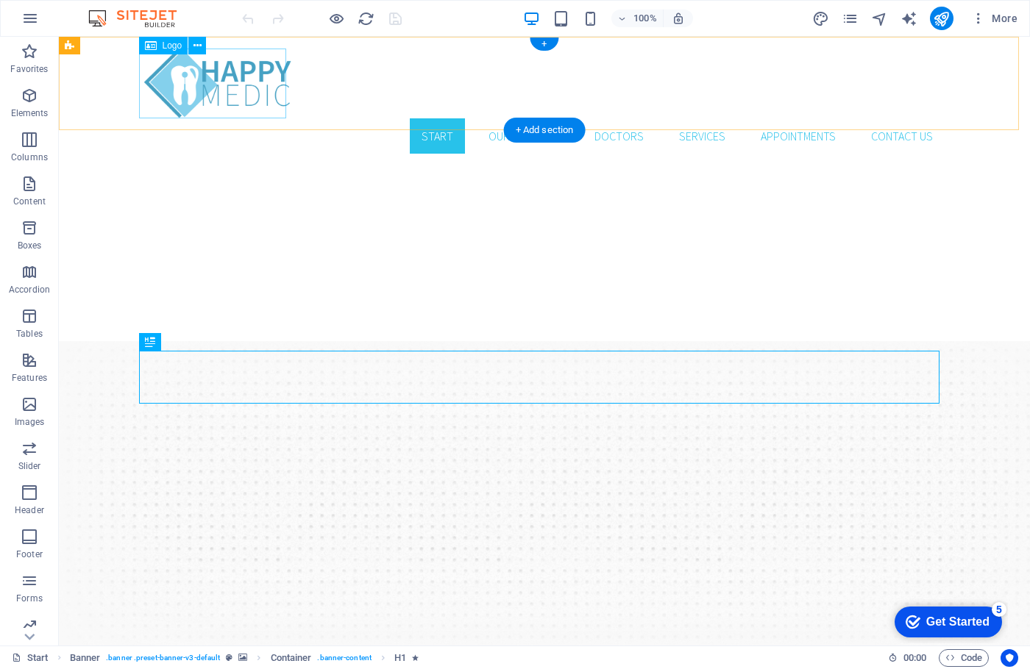
click at [213, 78] on div at bounding box center [544, 84] width 800 height 70
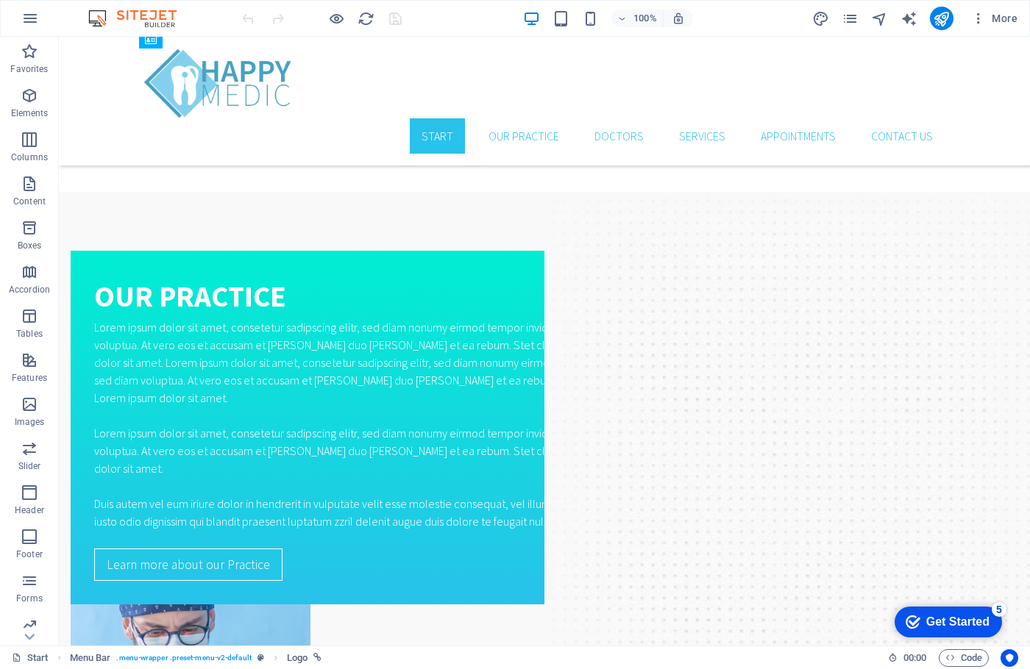
scroll to position [1912, 0]
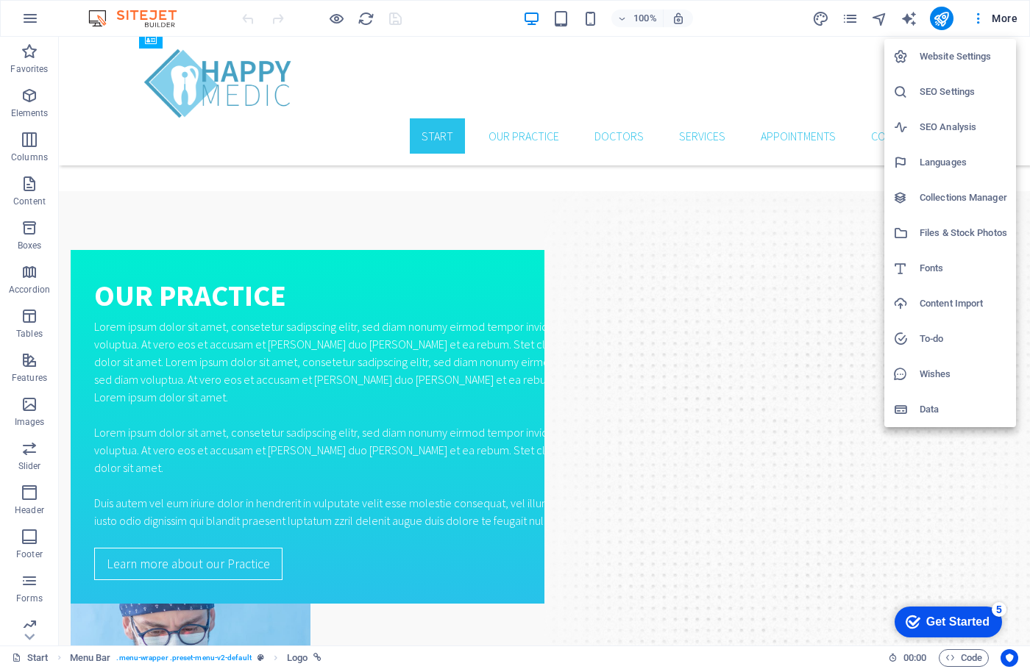
click at [461, 13] on div at bounding box center [515, 334] width 1030 height 669
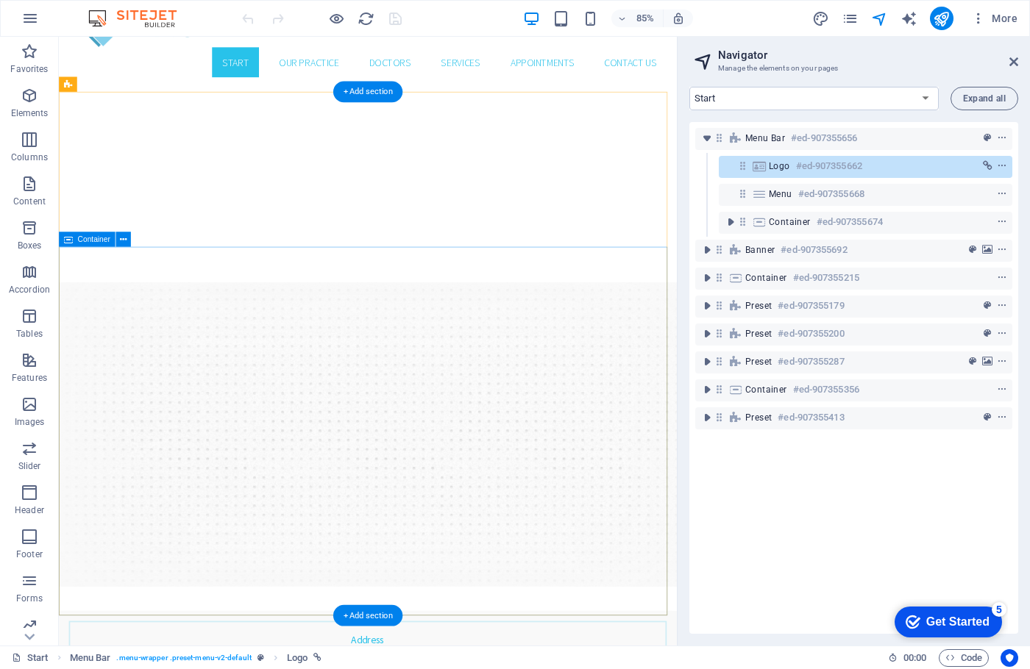
scroll to position [0, 0]
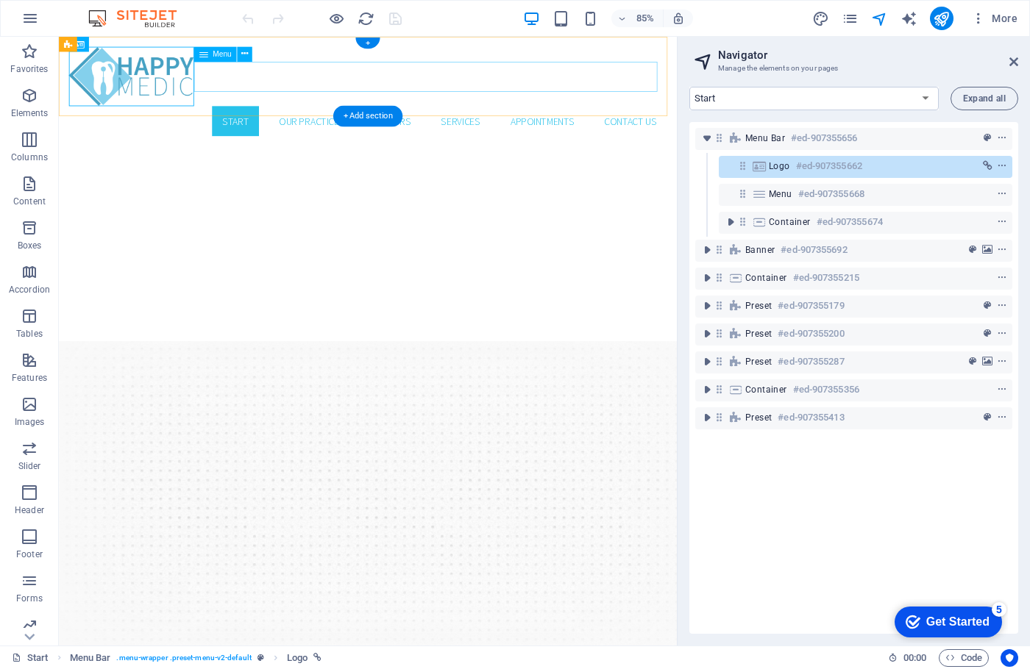
click at [249, 118] on nav "Start Our Practice Doctors Services Appointments Contact us" at bounding box center [422, 135] width 703 height 35
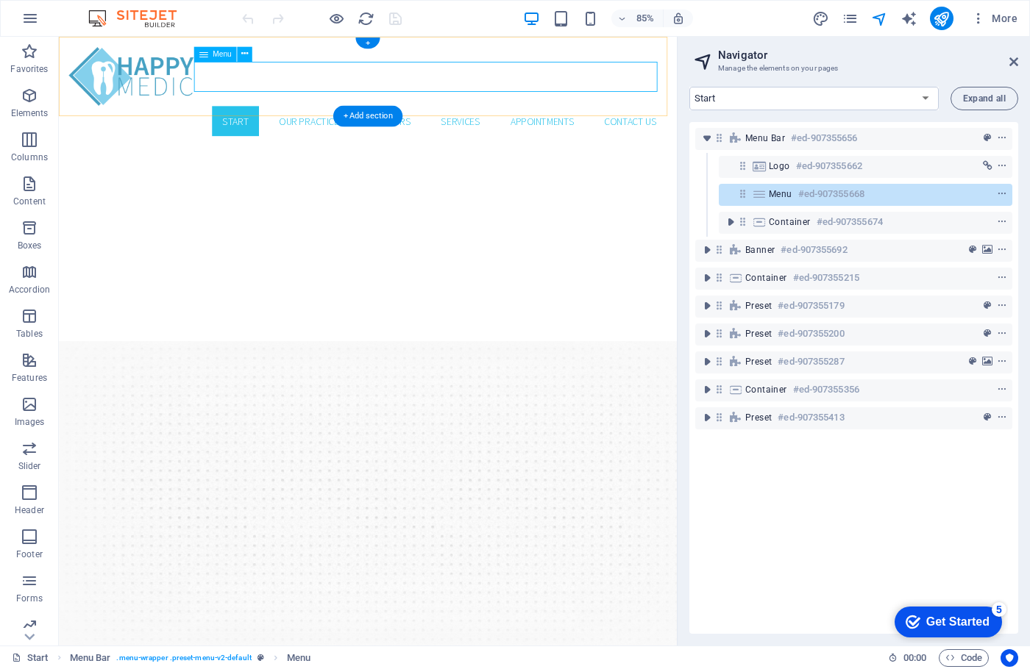
click at [817, 191] on h6 "#ed-907355668" at bounding box center [831, 194] width 66 height 18
click at [244, 118] on nav "Start Our Practice Doctors Services Appointments Contact us" at bounding box center [422, 135] width 703 height 35
select select
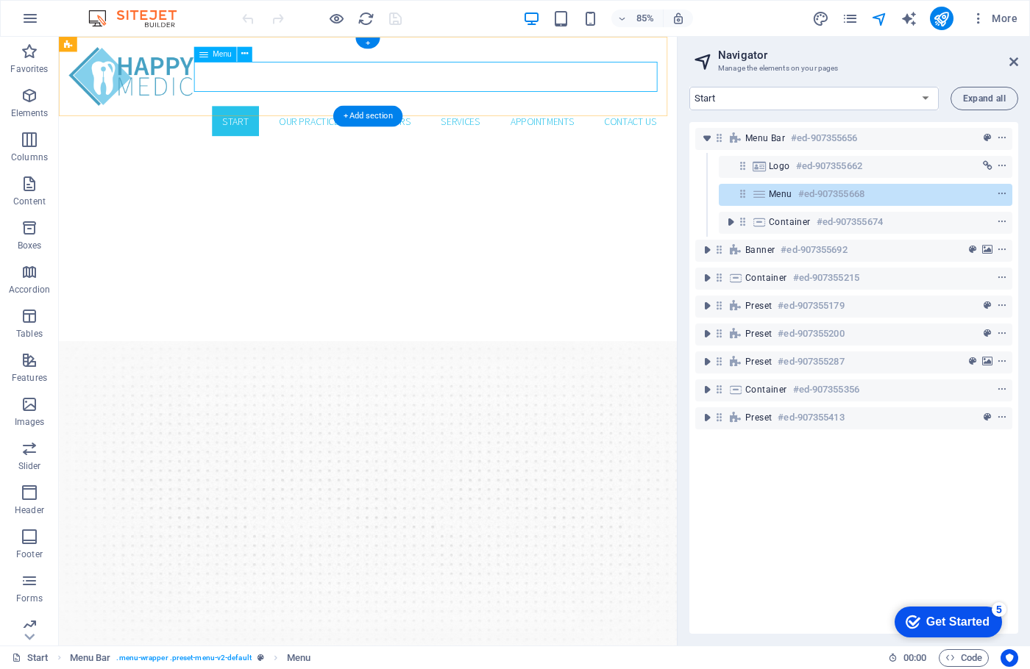
select select "1"
select select
select select "2"
select select
select select "3"
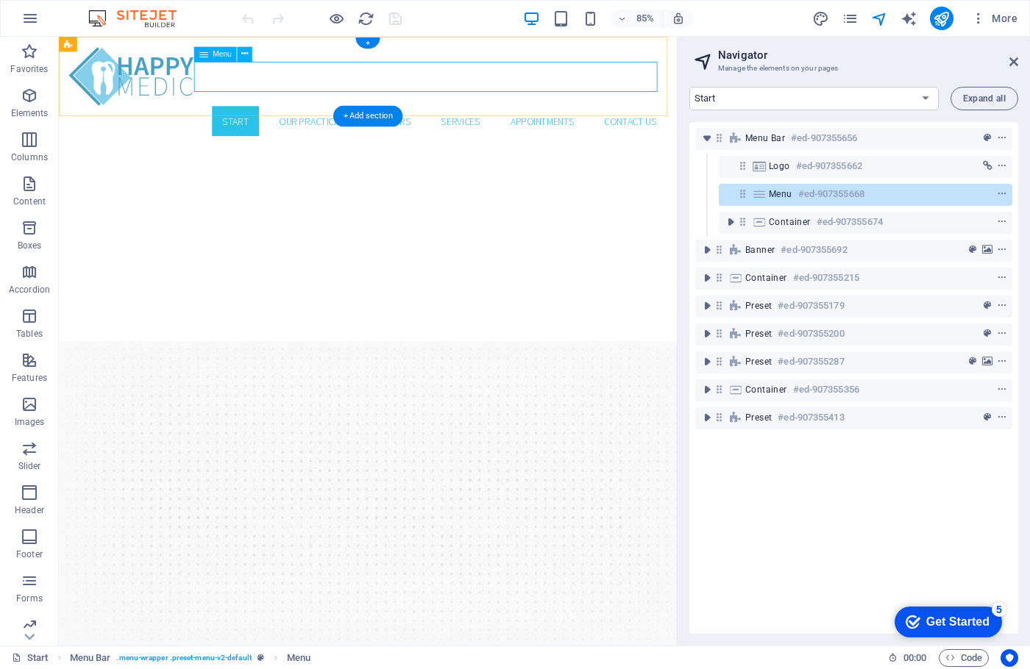
select select
select select "4"
select select
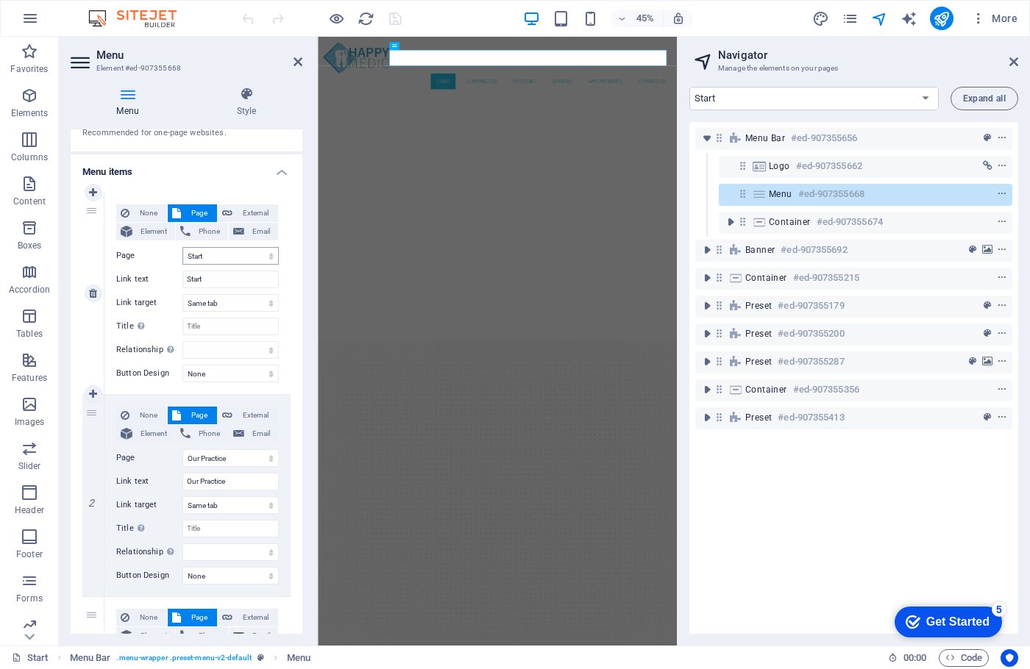
scroll to position [74, 0]
click at [226, 254] on select "Start Our Practice Doctors Services Appointments Legal Notice Privacy" at bounding box center [230, 258] width 96 height 18
select select "1"
click at [182, 249] on select "Start Our Practice Doctors Services Appointments Legal Notice Privacy" at bounding box center [230, 258] width 96 height 18
type input "Our Practice"
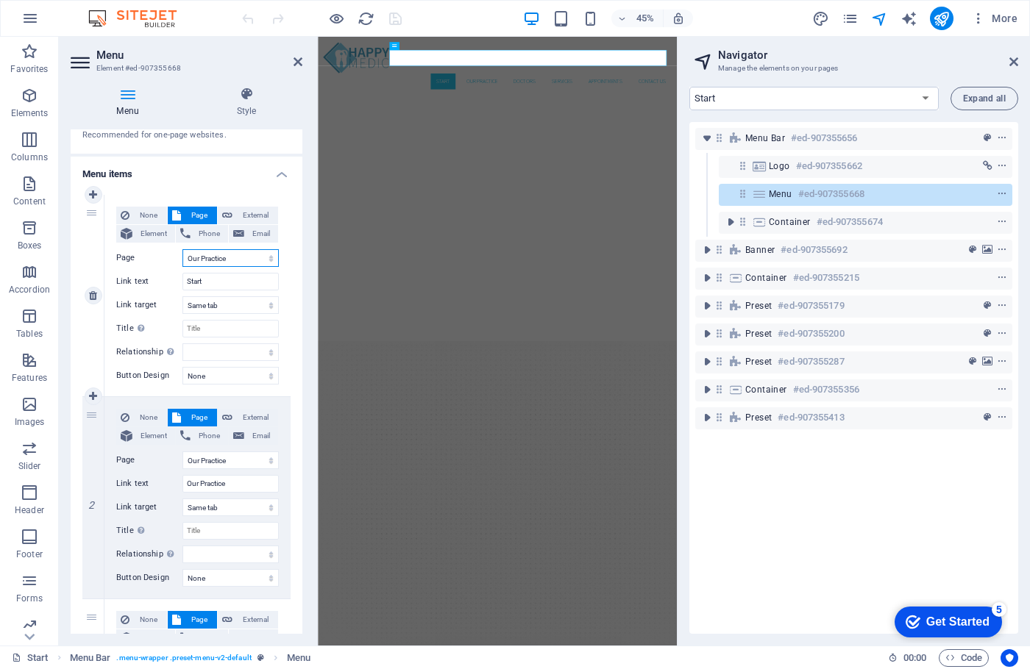
select select
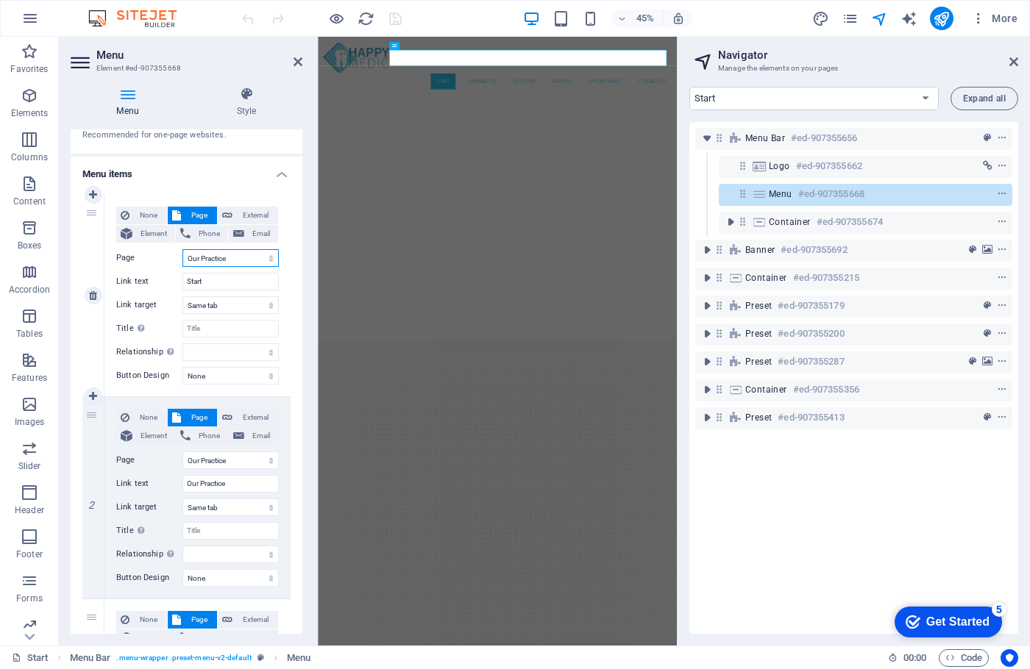
select select
click at [224, 256] on select "Start Our Practice Doctors Services Appointments Legal Notice Privacy" at bounding box center [230, 258] width 96 height 18
select select "0"
click at [182, 249] on select "Start Our Practice Doctors Services Appointments Legal Notice Privacy" at bounding box center [230, 258] width 96 height 18
type input "Start"
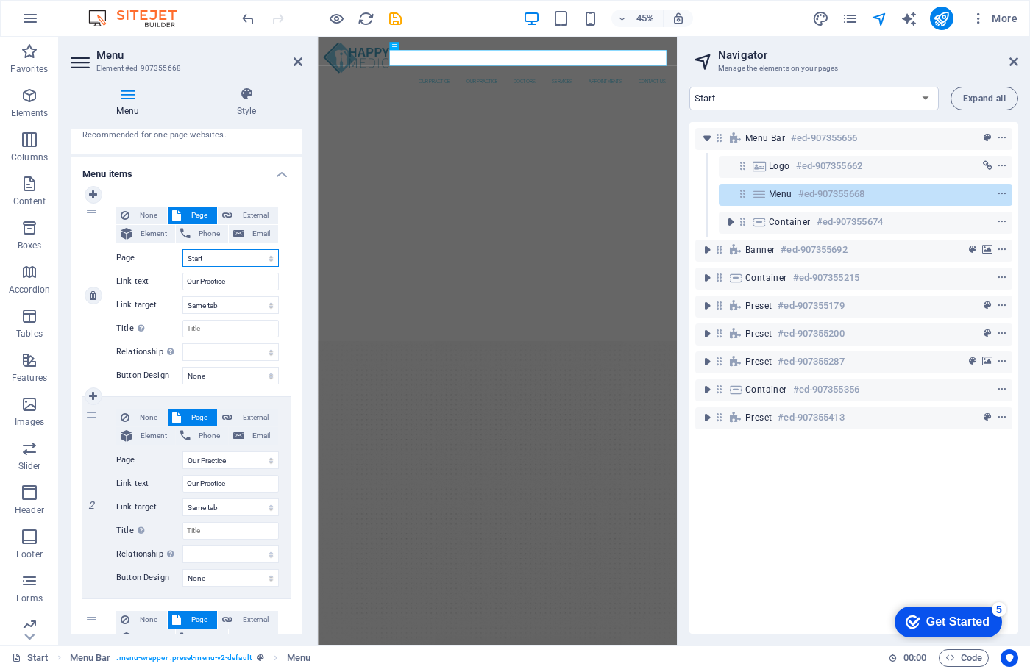
select select
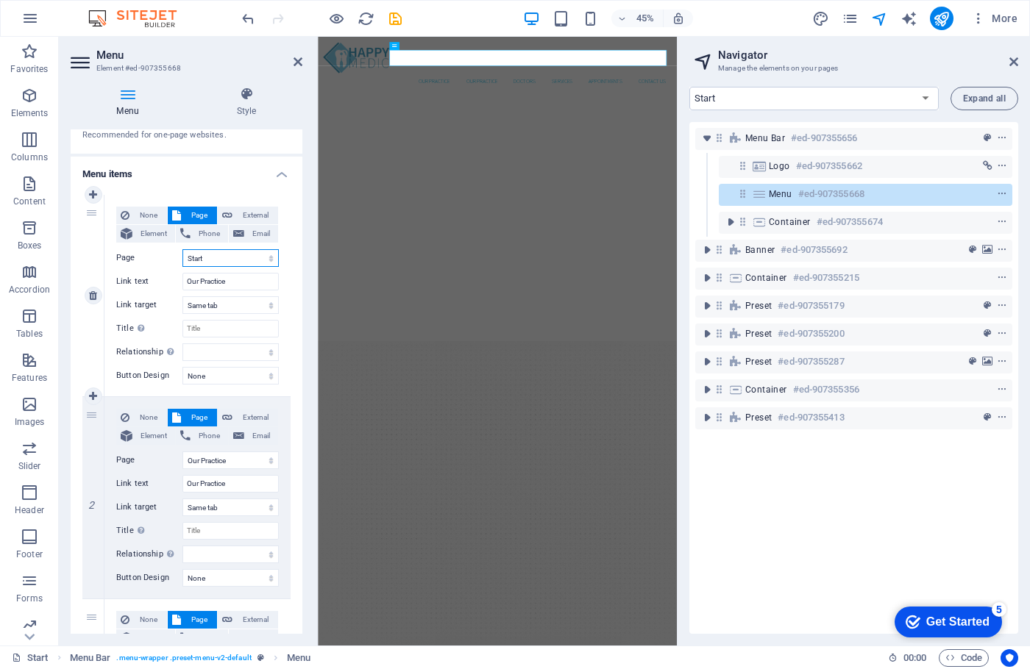
select select
click at [301, 62] on icon at bounding box center [298, 62] width 9 height 12
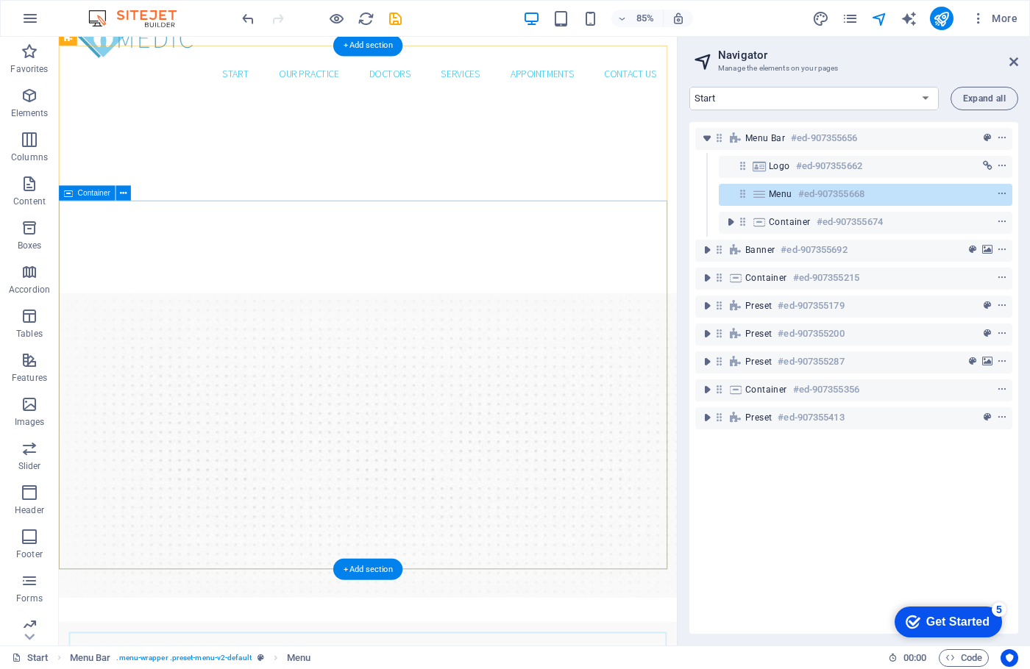
scroll to position [0, 0]
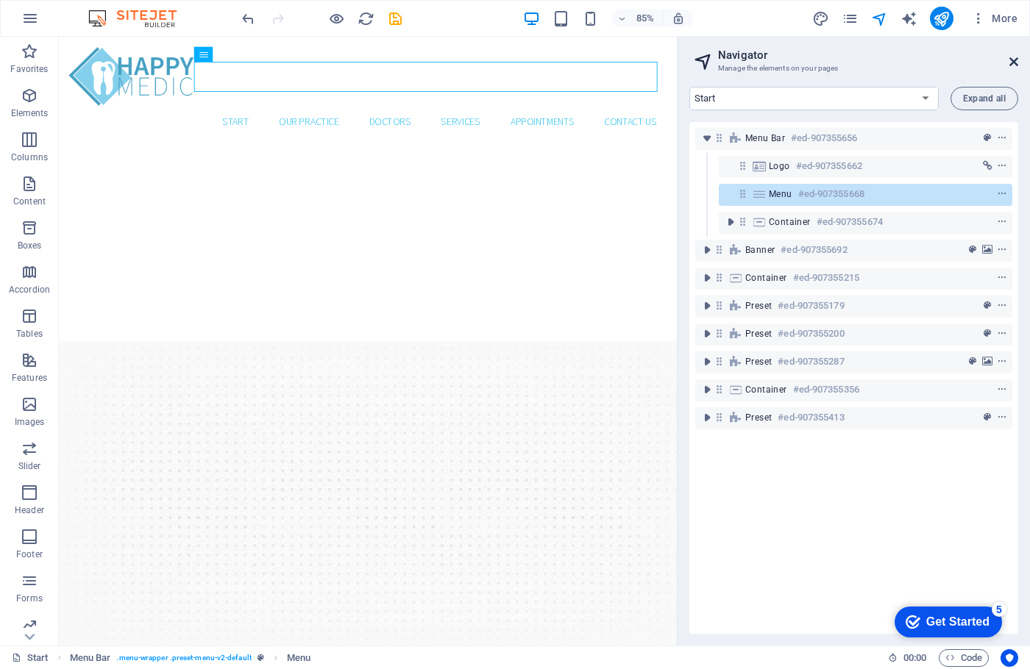
click at [1013, 59] on icon at bounding box center [1013, 62] width 9 height 12
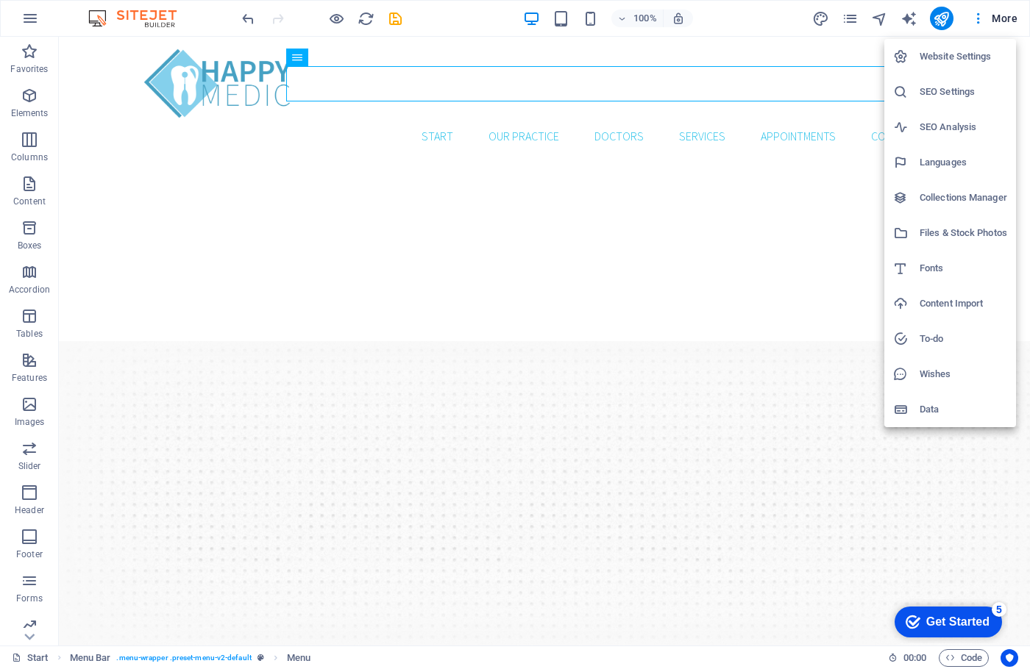
click at [398, 16] on div at bounding box center [515, 334] width 1030 height 669
